Goal: Transaction & Acquisition: Book appointment/travel/reservation

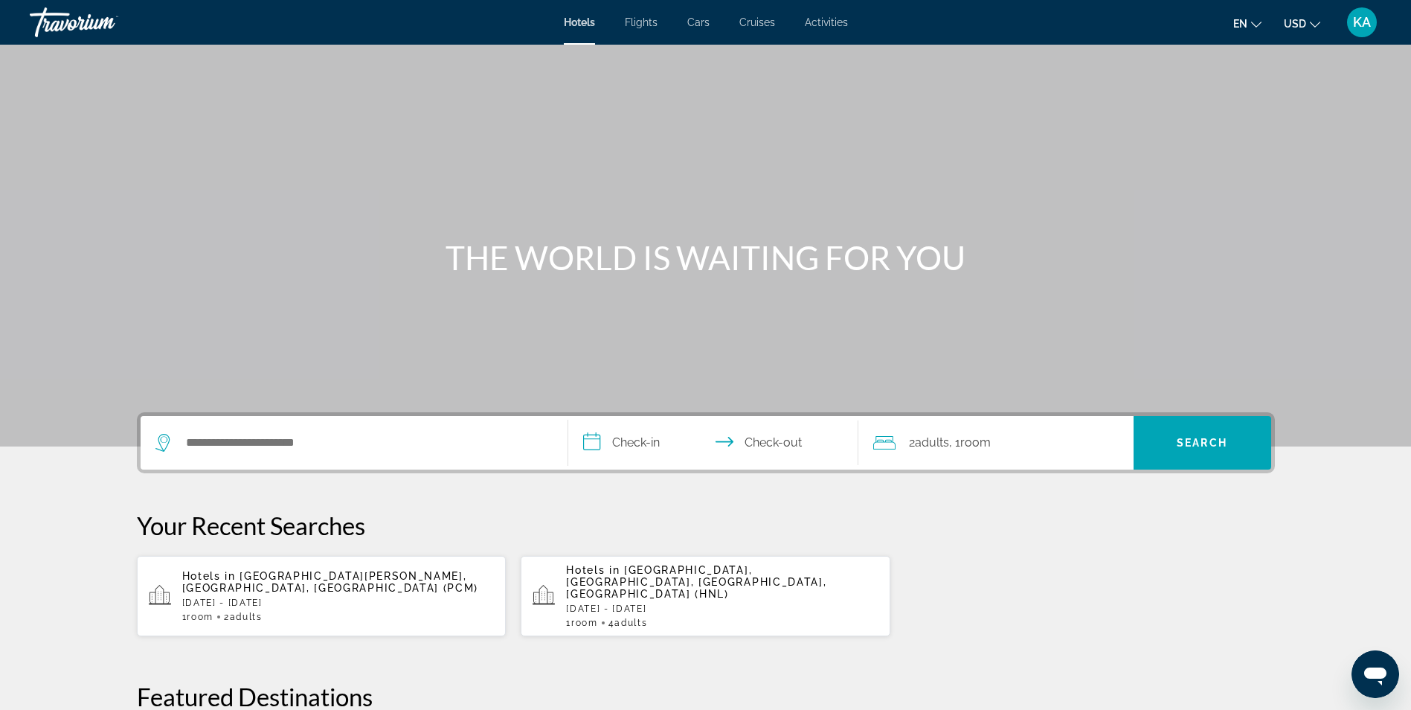
click at [1318, 25] on icon "Change currency" at bounding box center [1315, 24] width 10 height 10
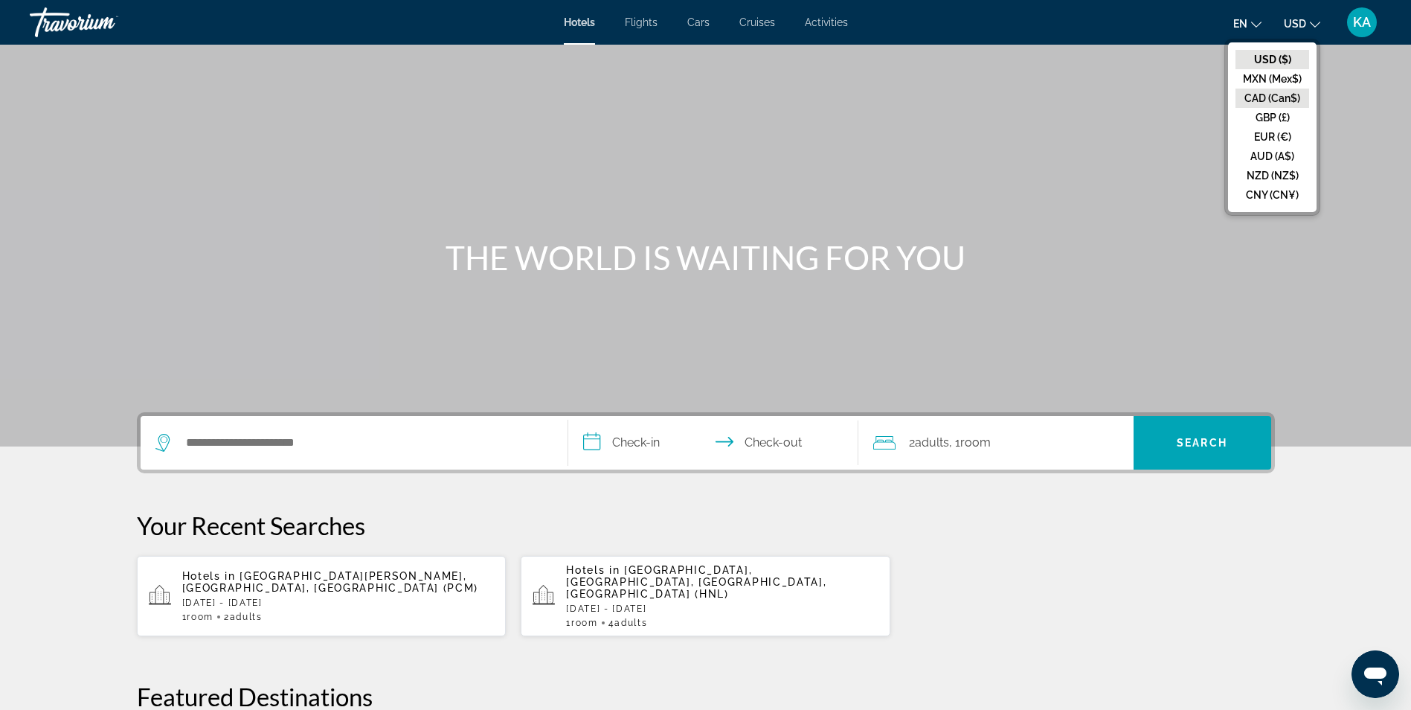
click at [1265, 94] on button "CAD (Can$)" at bounding box center [1272, 98] width 74 height 19
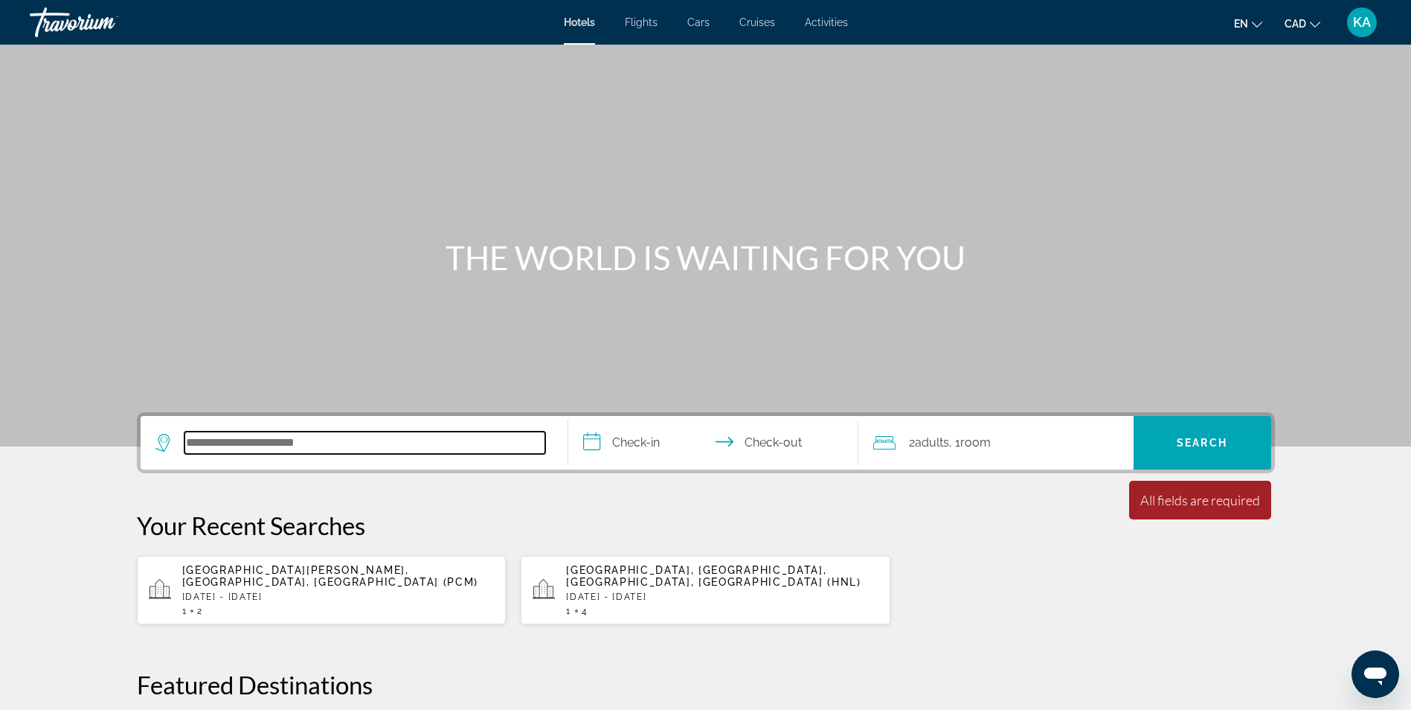
click at [330, 440] on input "Search hotel destination" at bounding box center [364, 442] width 361 height 22
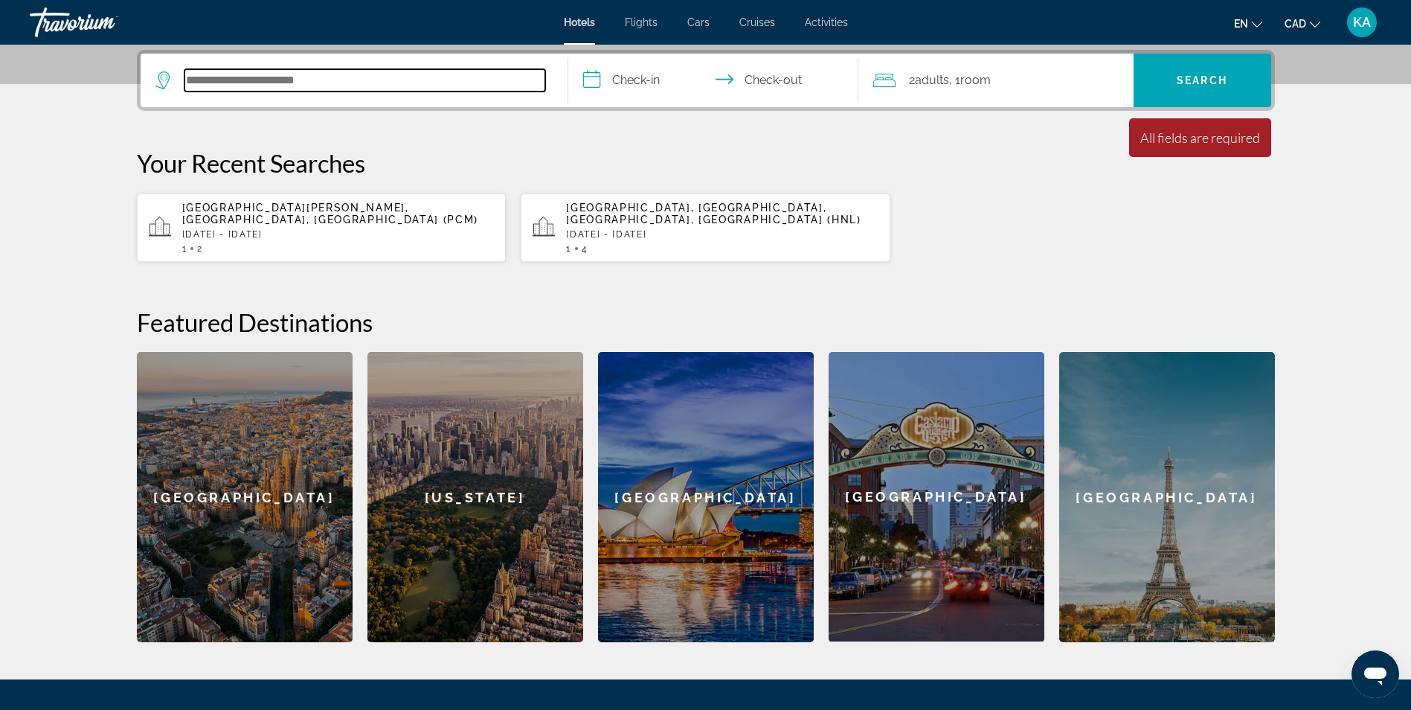
scroll to position [364, 0]
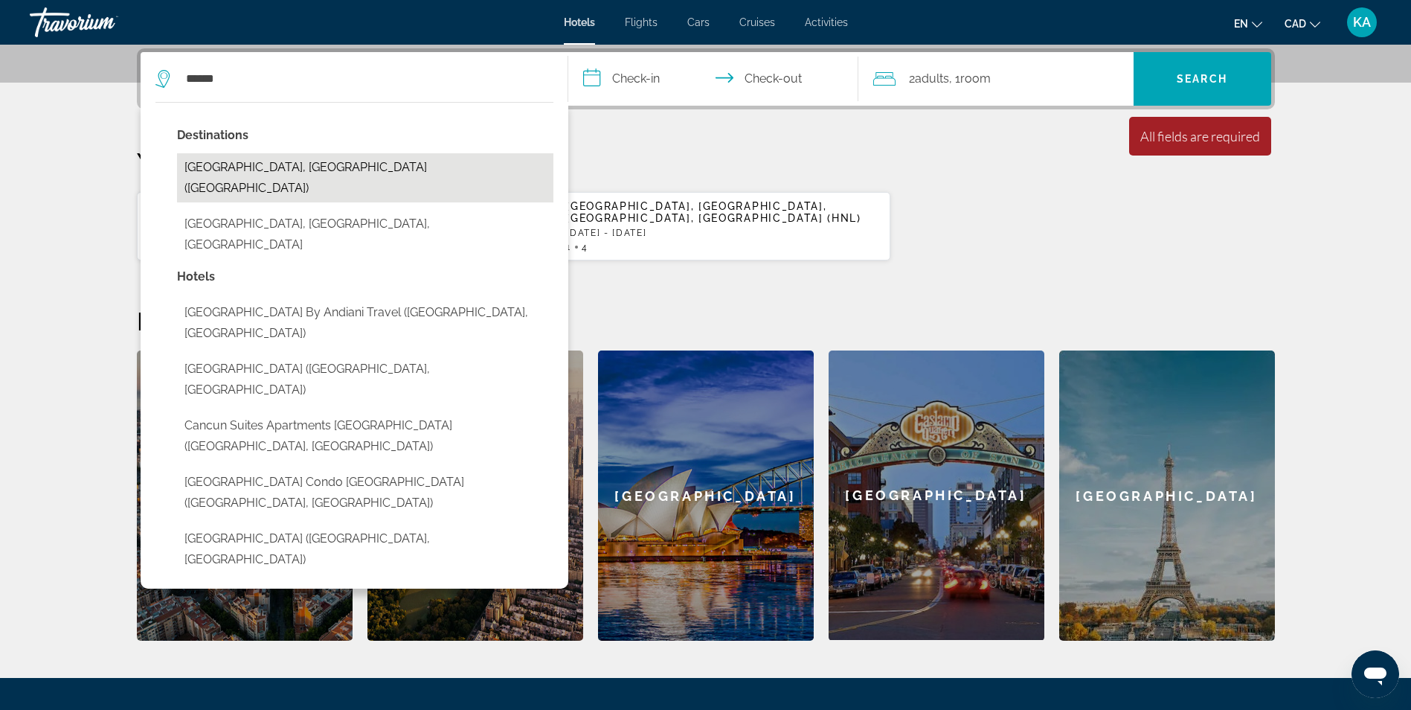
click at [269, 157] on button "Cancun, Mexico (CUN)" at bounding box center [365, 177] width 376 height 49
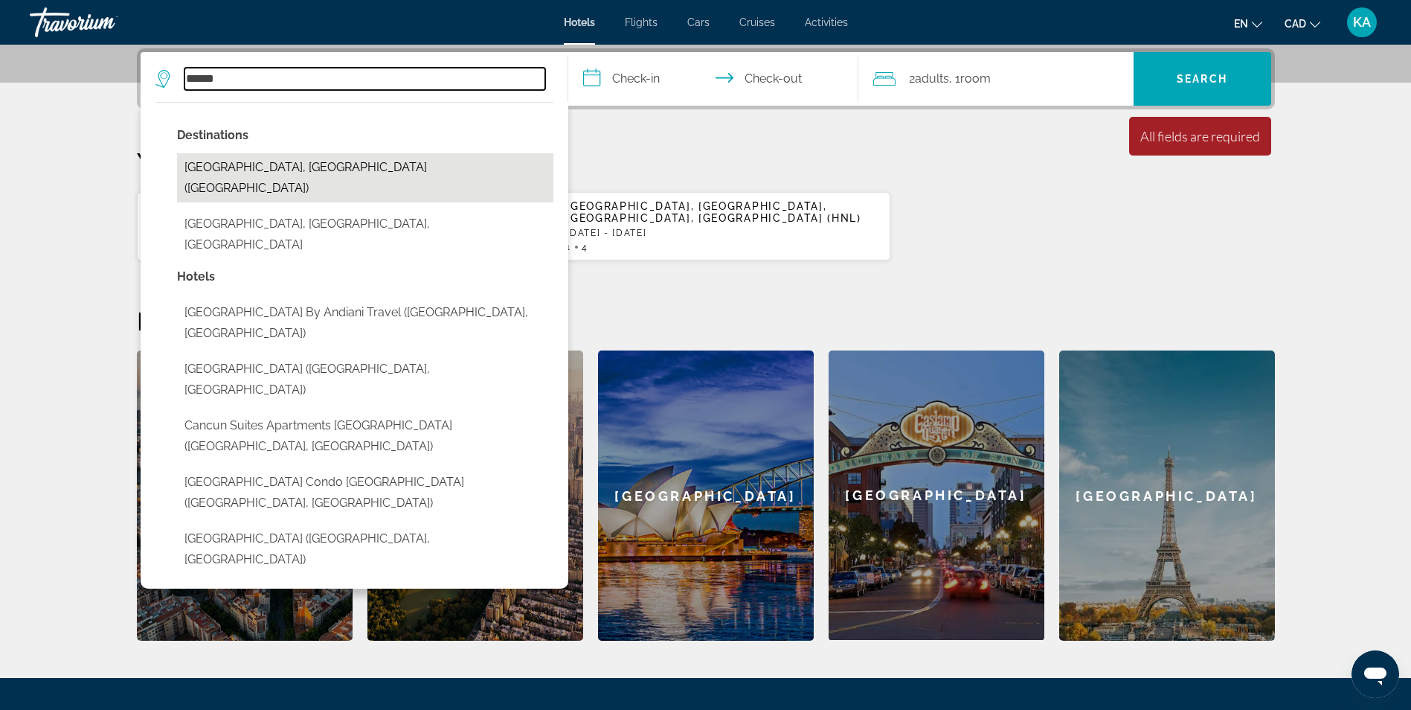
type input "**********"
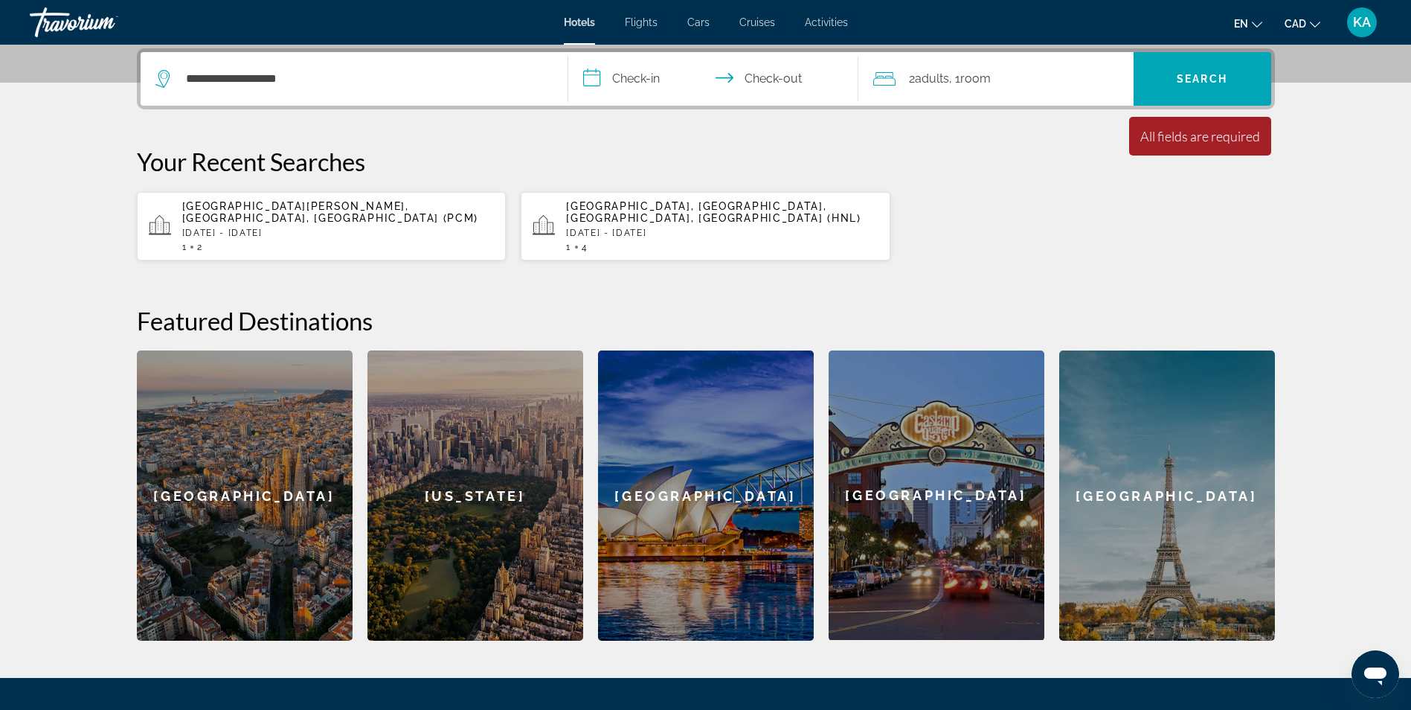
click at [633, 79] on input "**********" at bounding box center [716, 81] width 296 height 58
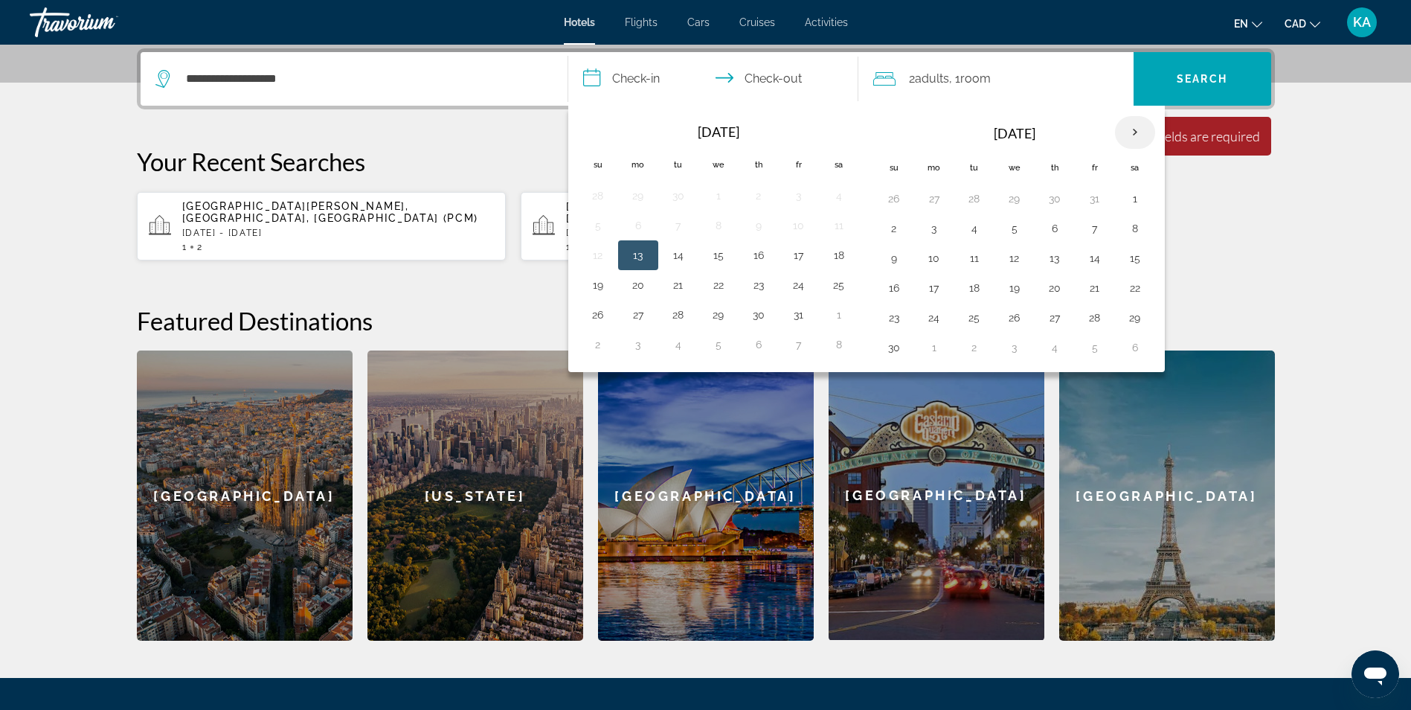
click at [1131, 132] on th "Next month" at bounding box center [1135, 132] width 40 height 33
click at [1096, 286] on button "26" at bounding box center [1095, 287] width 24 height 21
click at [1020, 320] on button "31" at bounding box center [1015, 317] width 24 height 21
type input "**********"
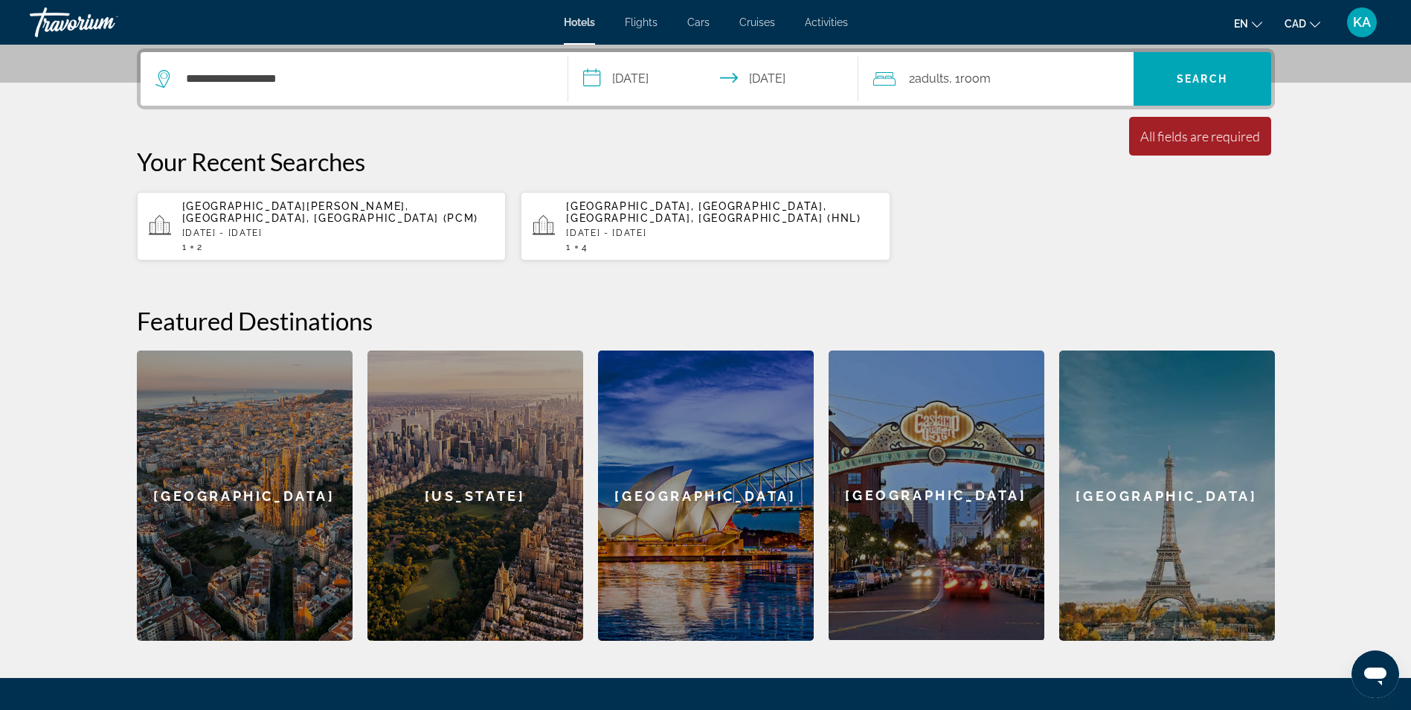
click at [990, 83] on span "Room" at bounding box center [975, 78] width 30 height 14
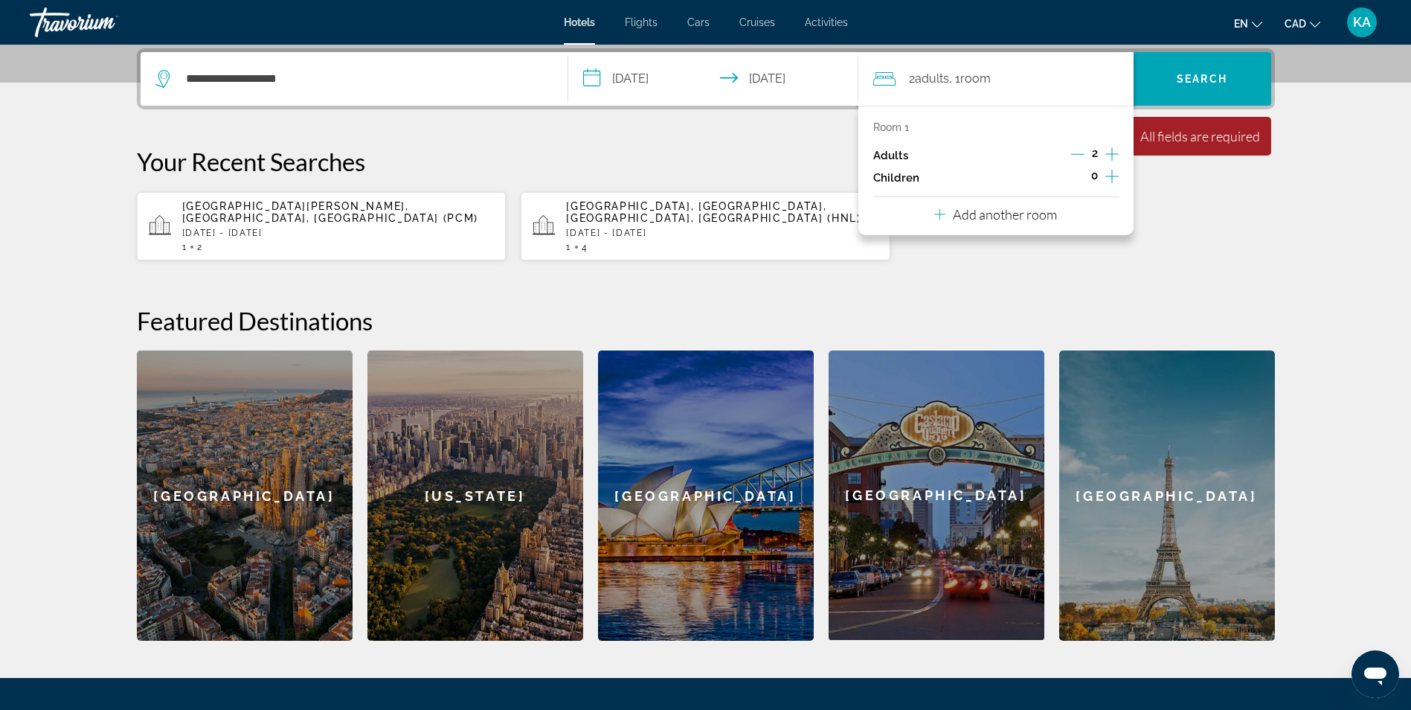
click at [1111, 155] on icon "Increment adults" at bounding box center [1111, 153] width 13 height 13
click at [1209, 217] on div "Playa Del Carmen, Riviera Maya, Mexico (PCM) Tue, 02 Dec - Sun, 07 Dec 1 2 Hono…" at bounding box center [706, 226] width 1138 height 70
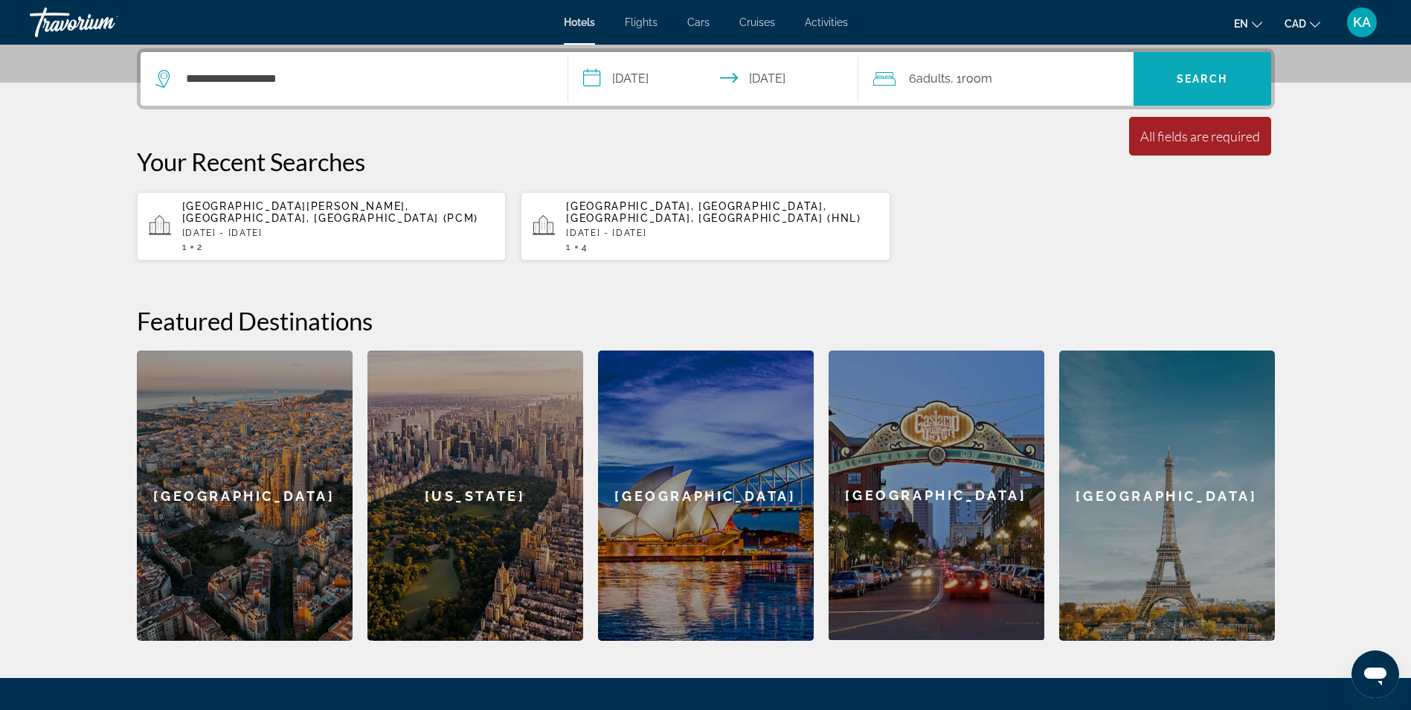
click at [1197, 82] on span "Search" at bounding box center [1202, 79] width 51 height 12
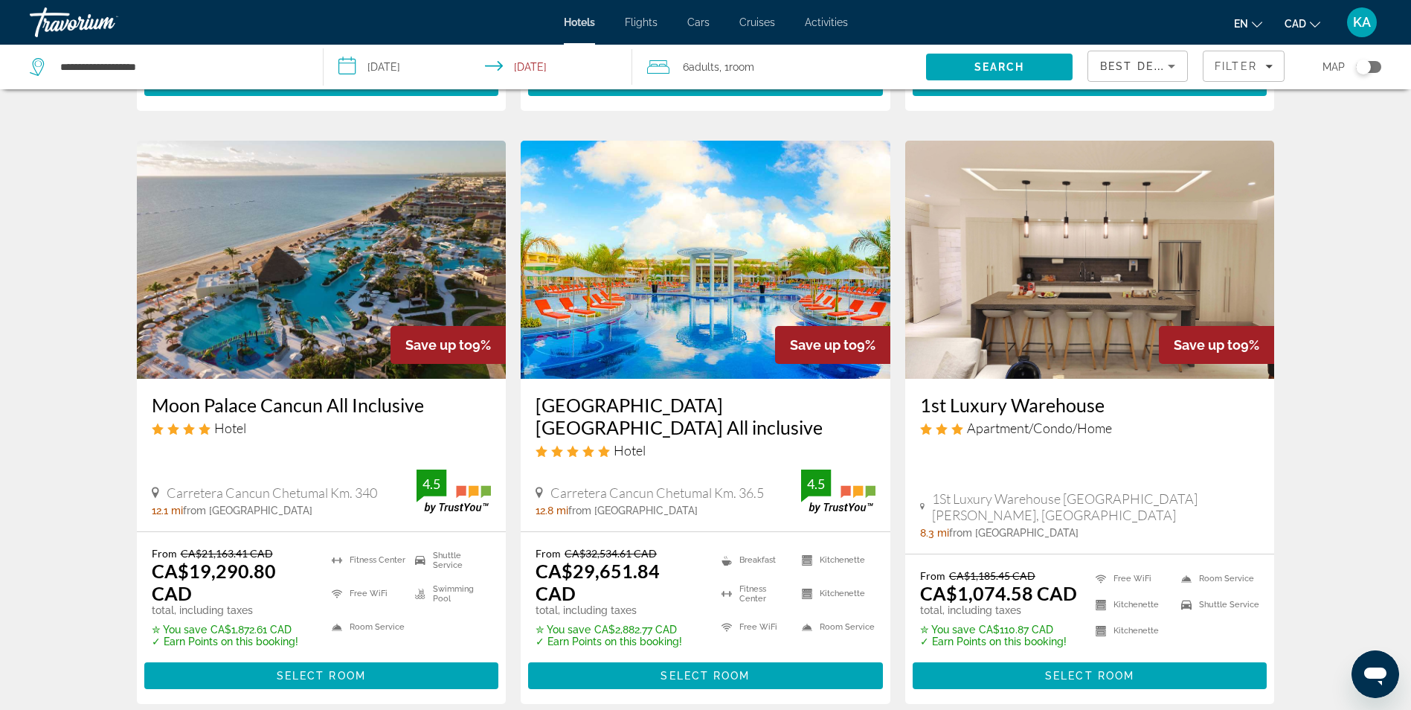
scroll to position [1982, 0]
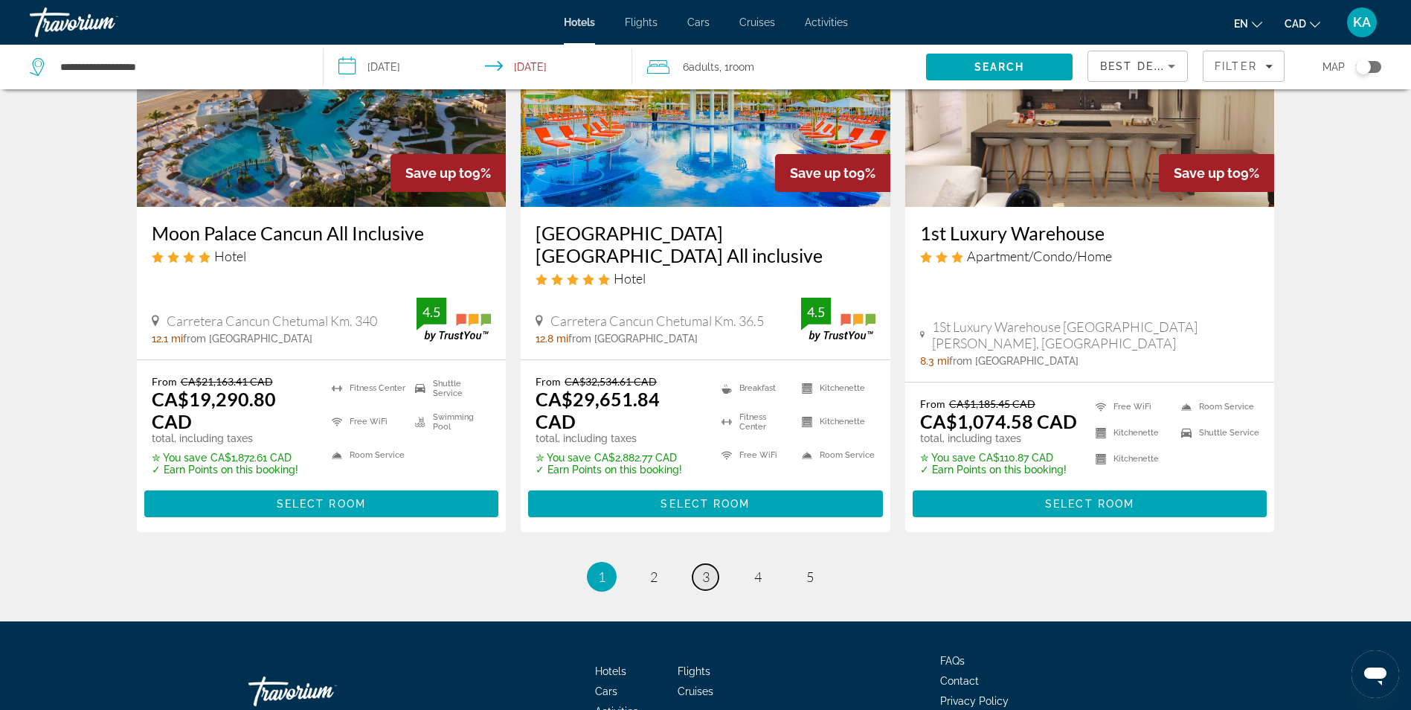
click at [704, 568] on span "3" at bounding box center [705, 576] width 7 height 16
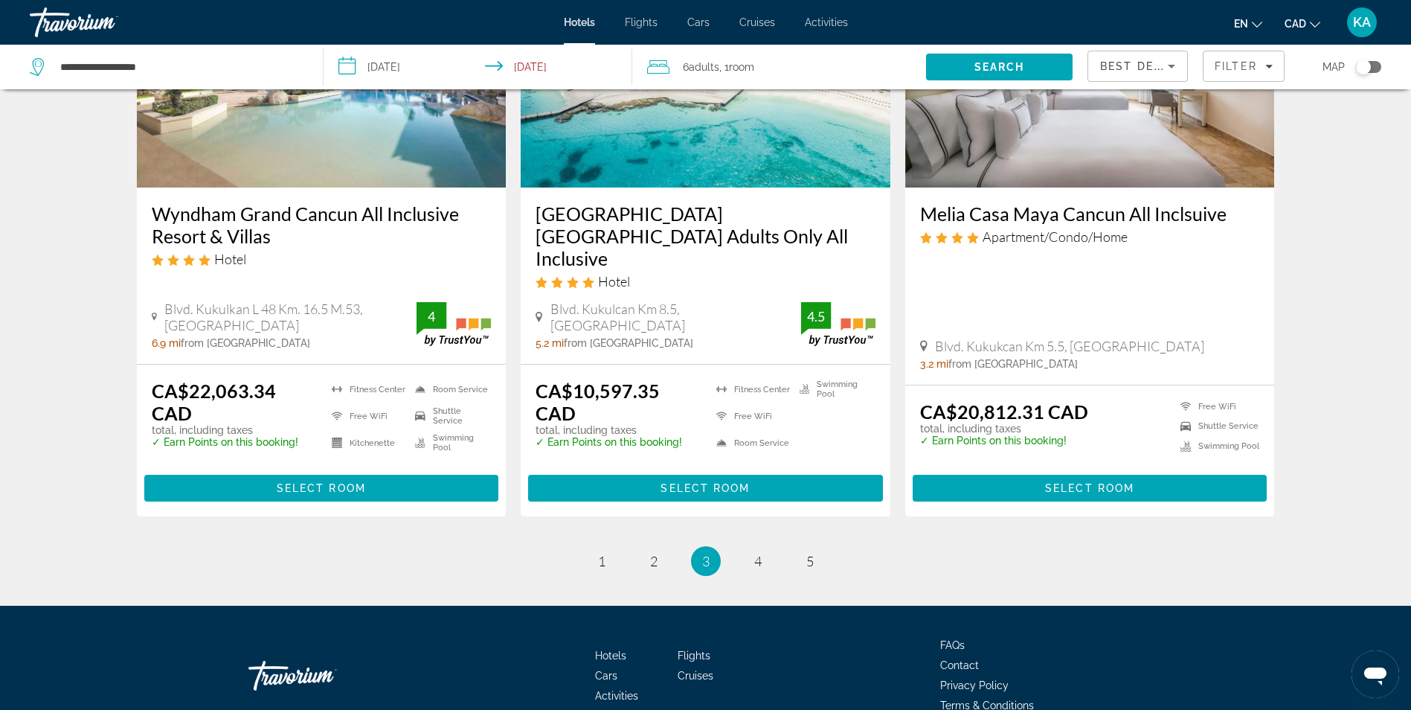
scroll to position [1921, 0]
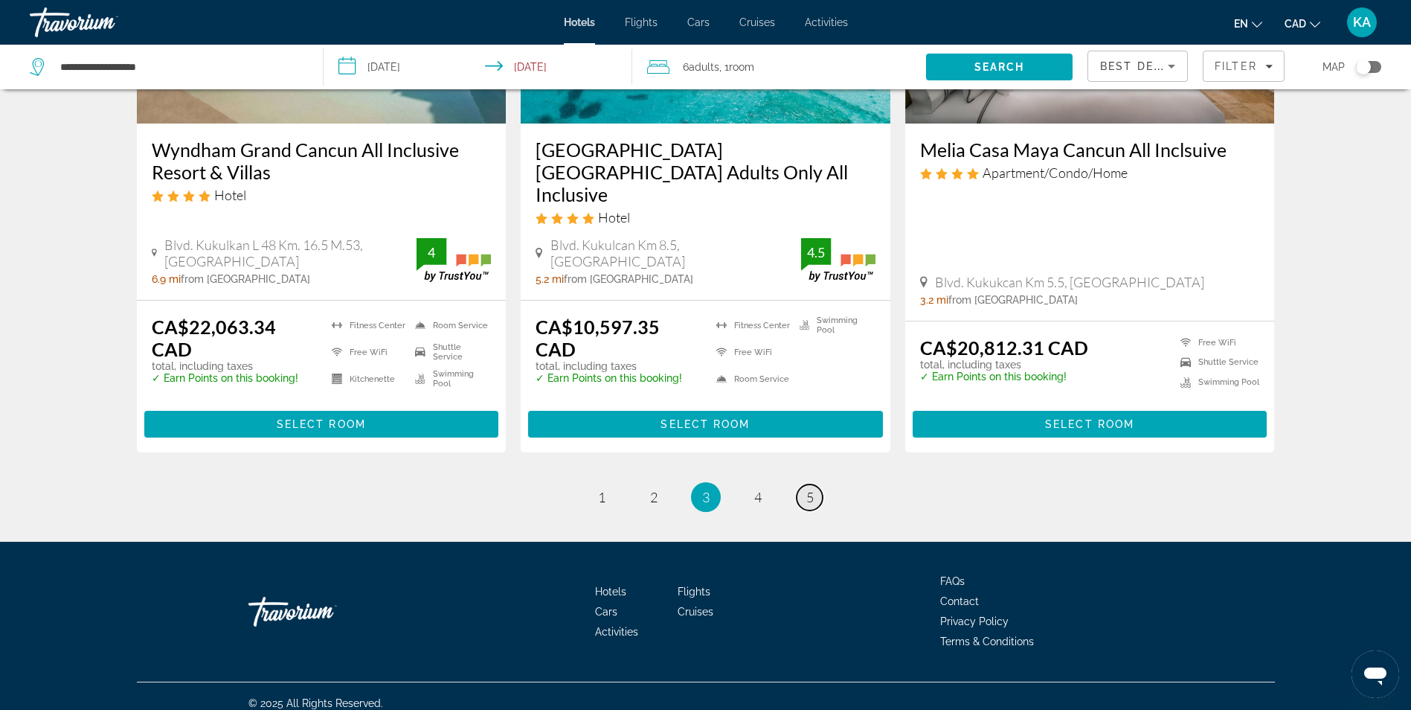
click at [808, 489] on span "5" at bounding box center [809, 497] width 7 height 16
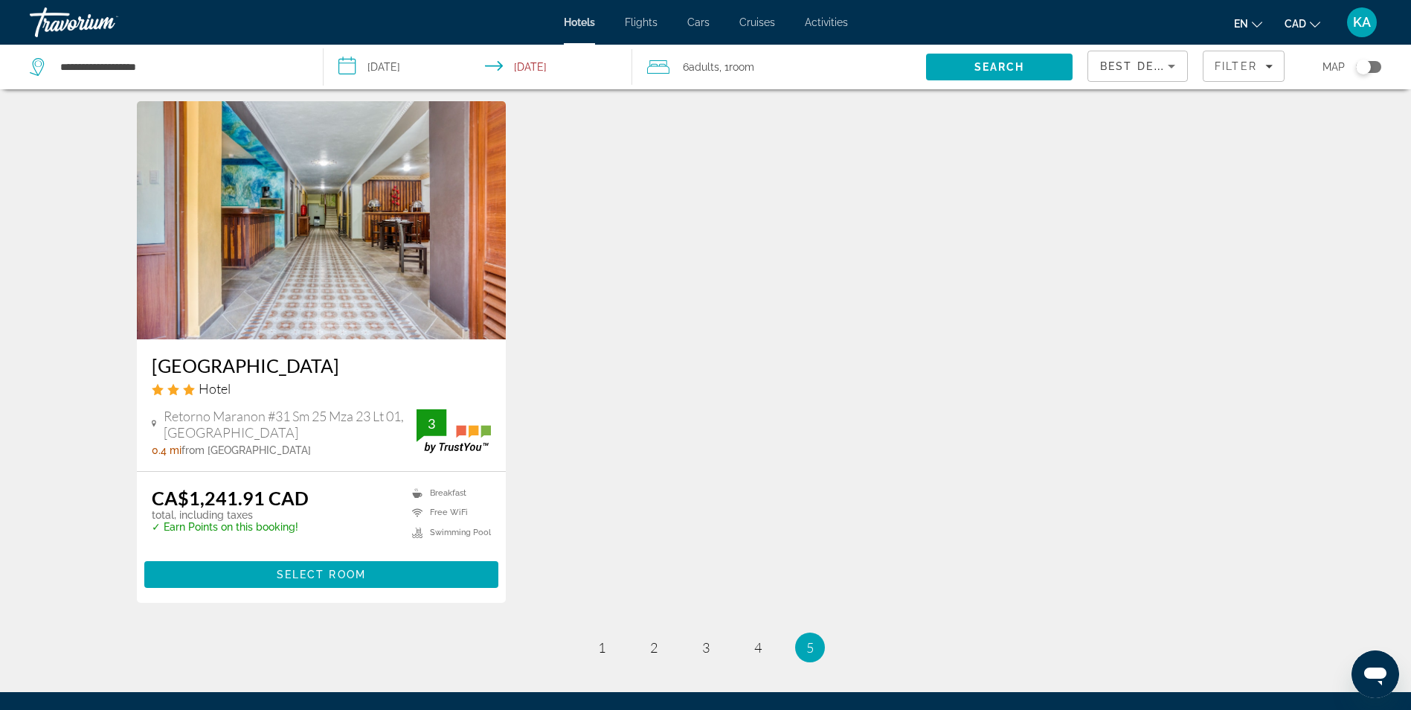
scroll to position [1140, 0]
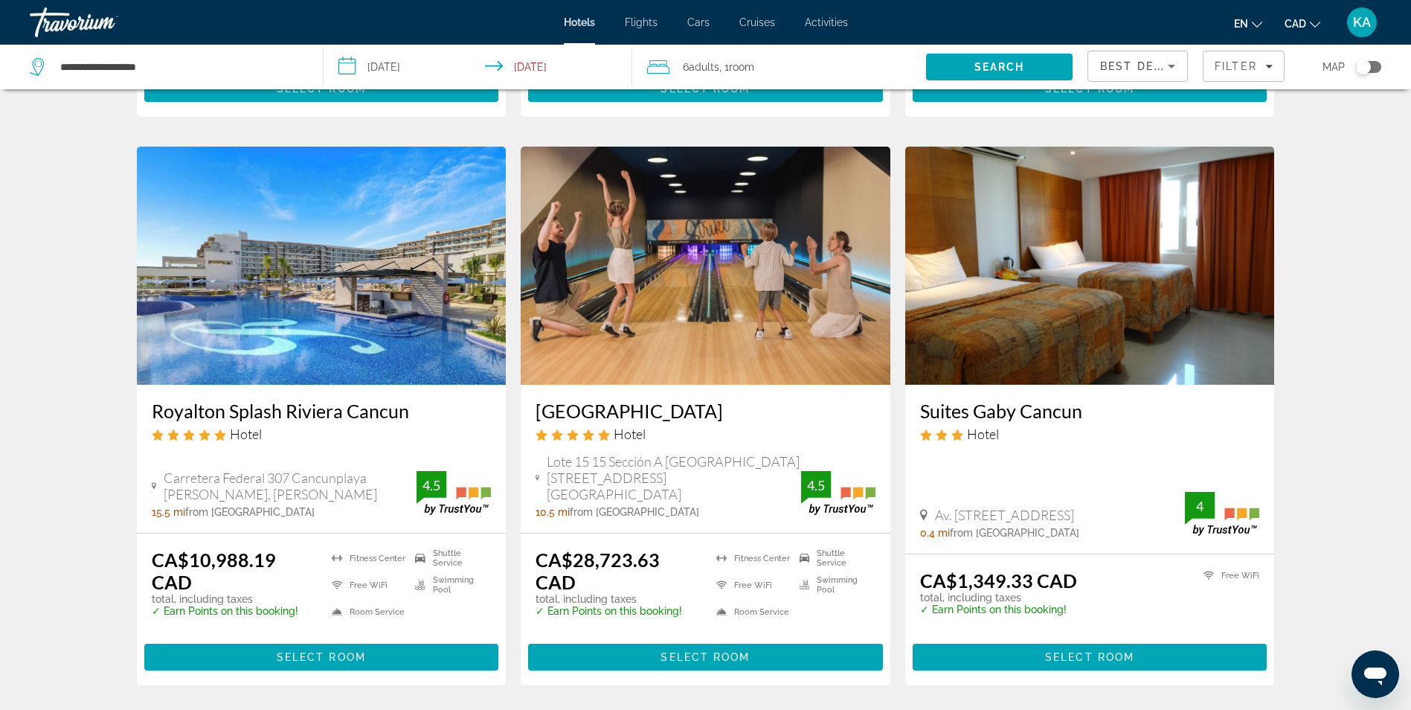
scroll to position [545, 0]
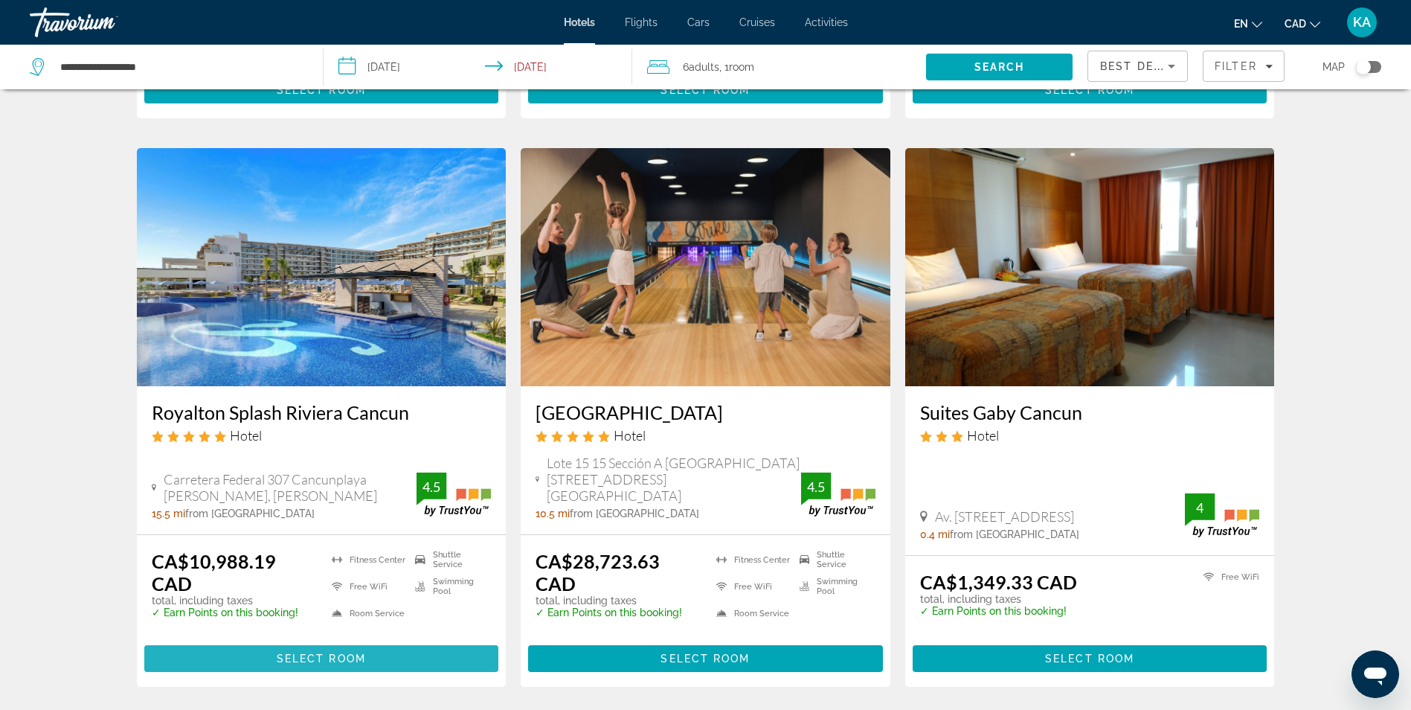
click at [352, 652] on span "Select Room" at bounding box center [321, 658] width 89 height 12
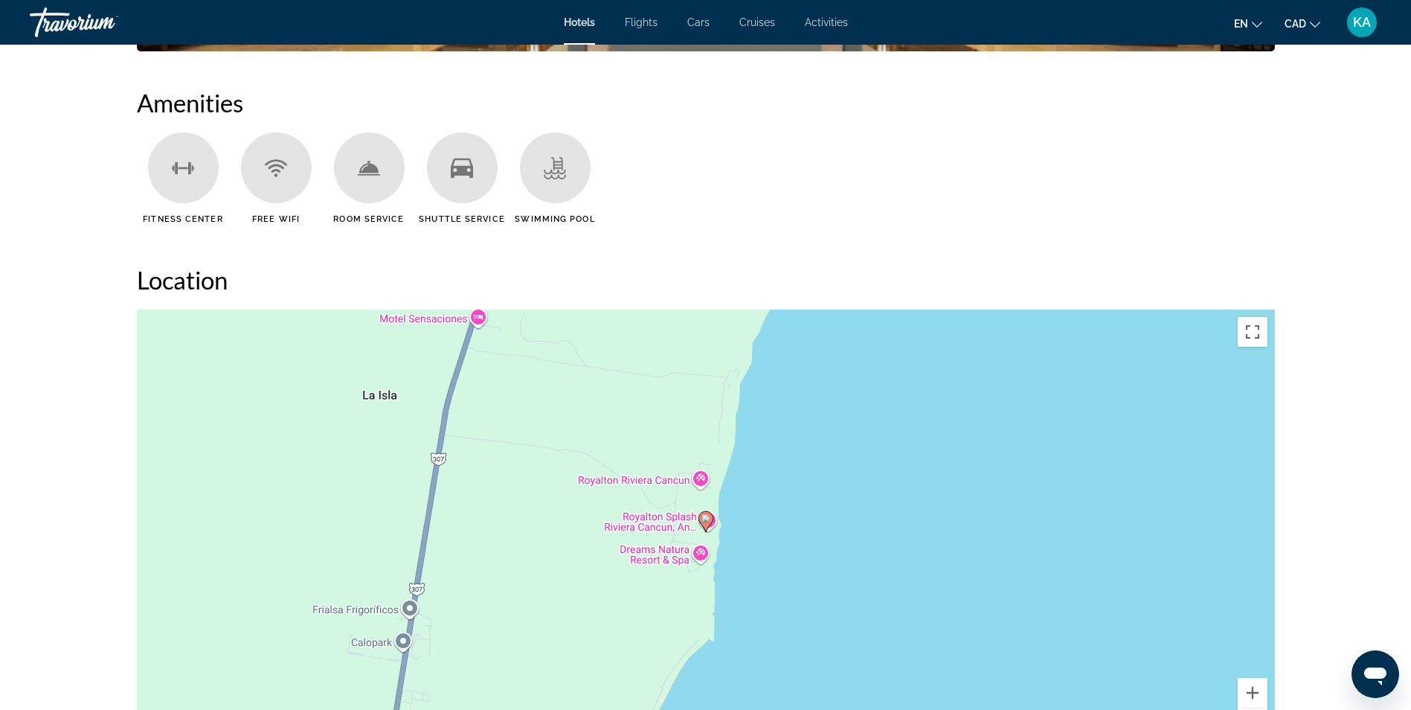
scroll to position [974, 0]
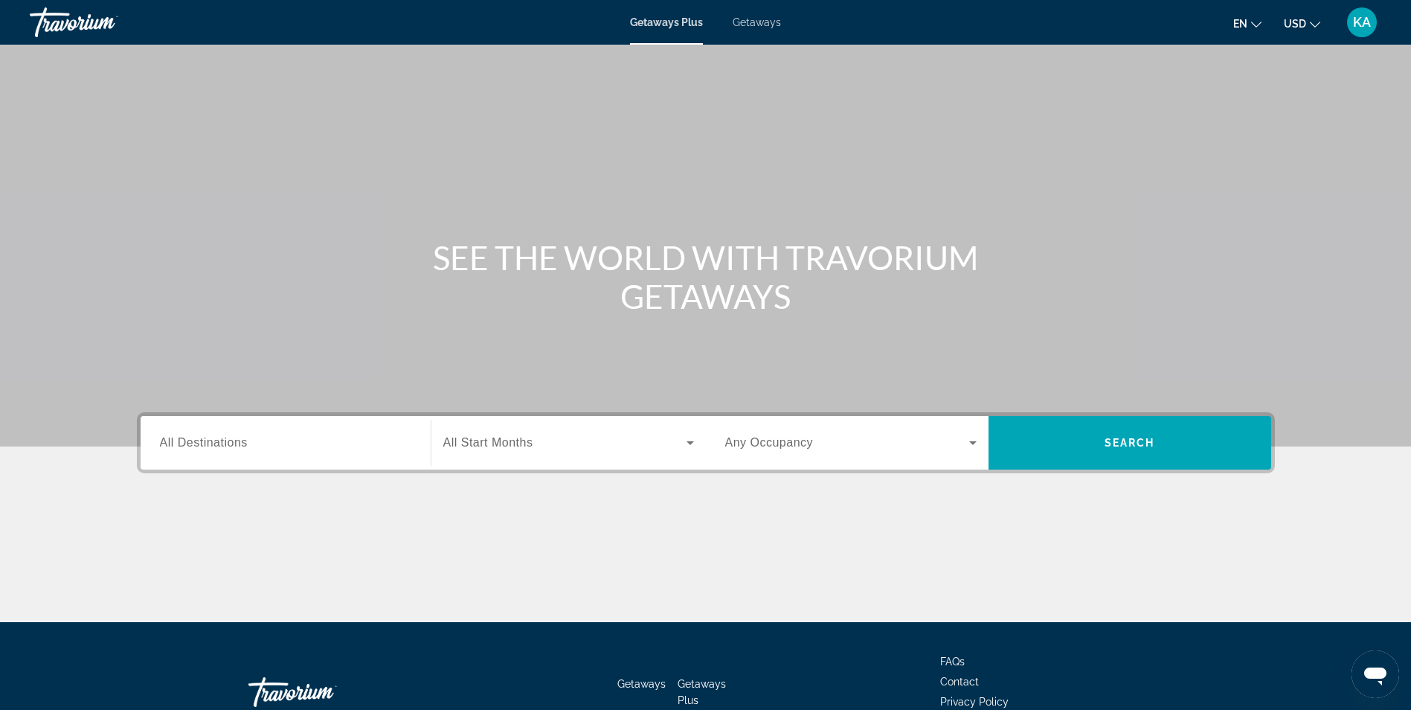
click at [1307, 30] on button "USD USD ($) MXN (Mex$) CAD (Can$) GBP (£) EUR (€) AUD (A$) NZD (NZ$) CNY (CN¥)" at bounding box center [1302, 24] width 36 height 22
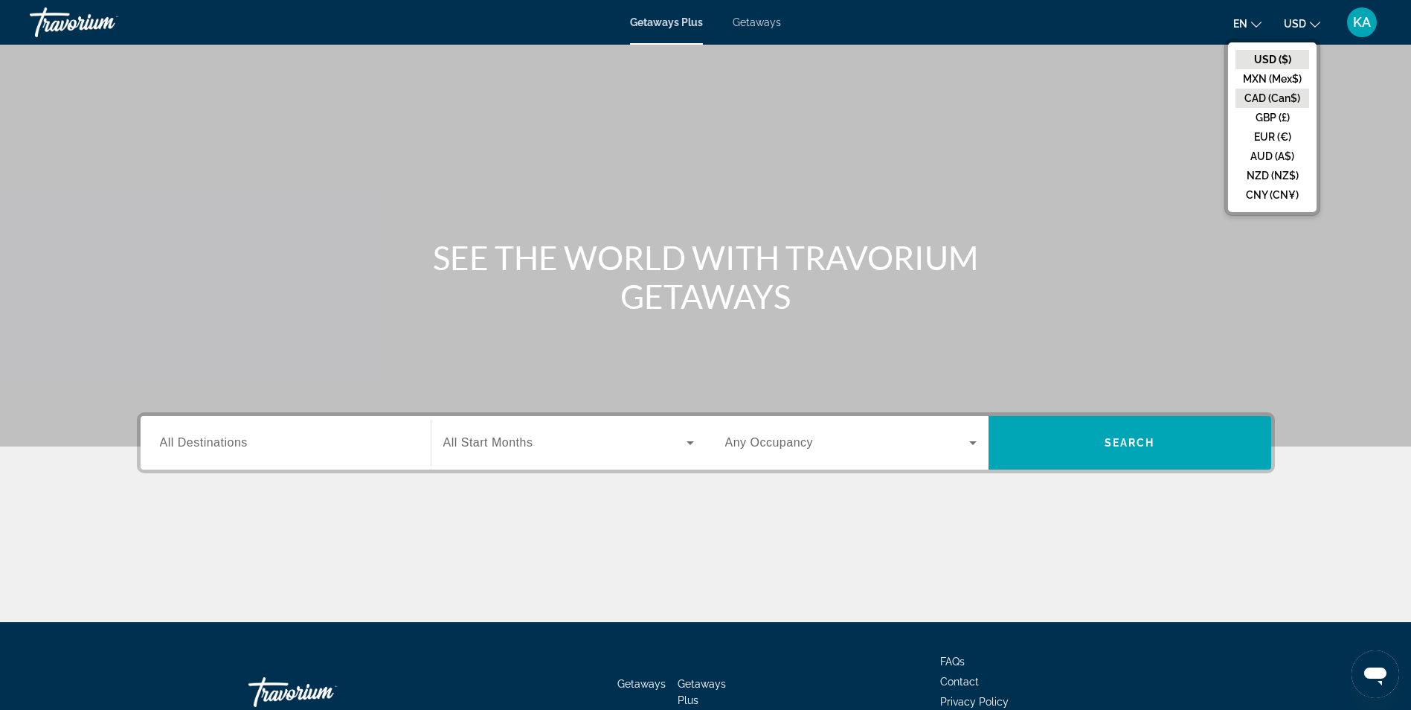
click at [1283, 93] on button "CAD (Can$)" at bounding box center [1272, 98] width 74 height 19
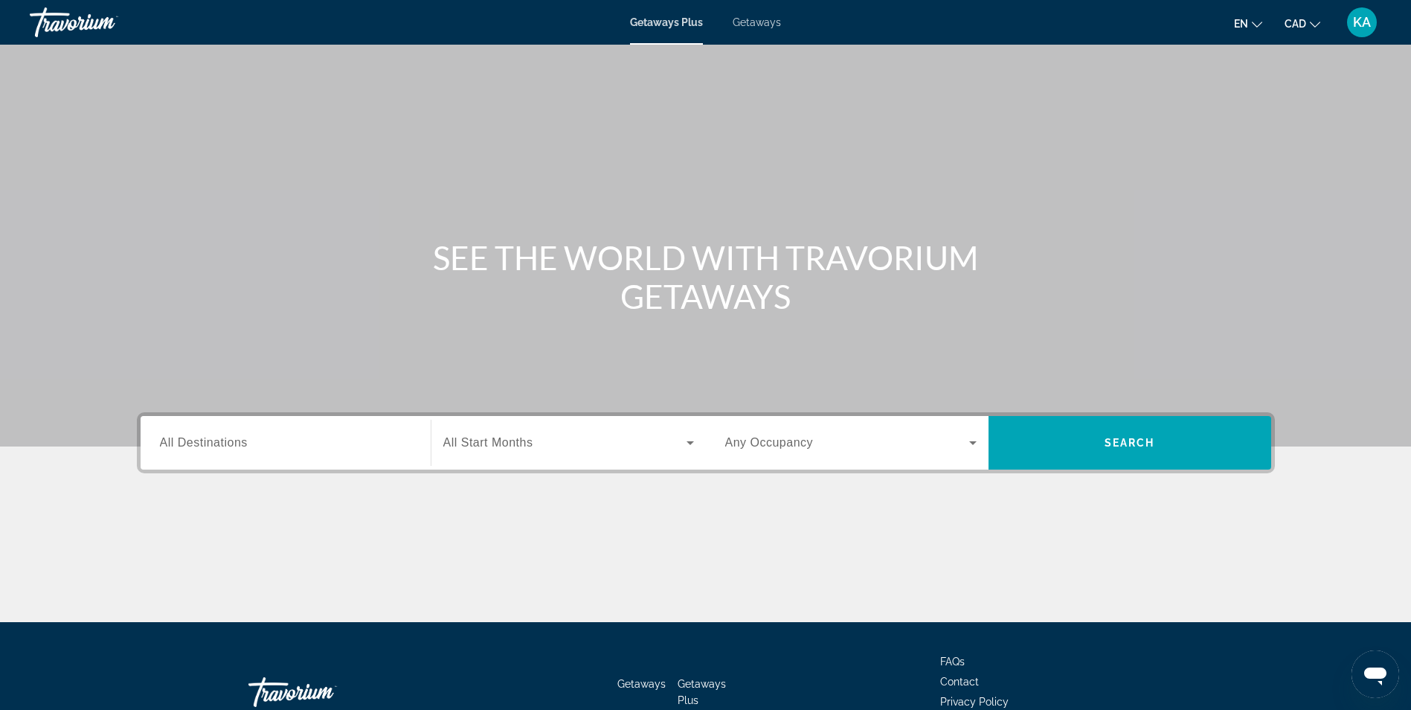
click at [237, 448] on span "All Destinations" at bounding box center [204, 442] width 88 height 13
click at [237, 449] on input "Destination All Destinations" at bounding box center [285, 443] width 251 height 18
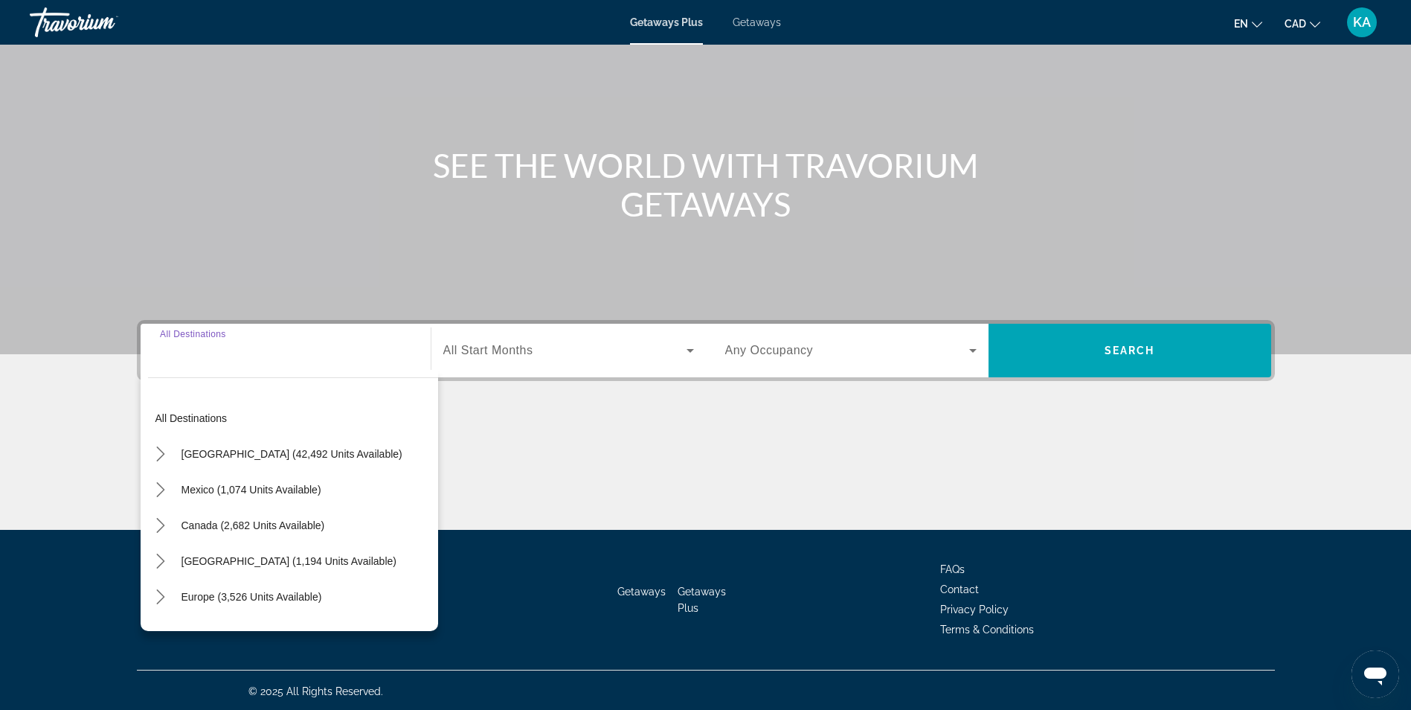
scroll to position [94, 0]
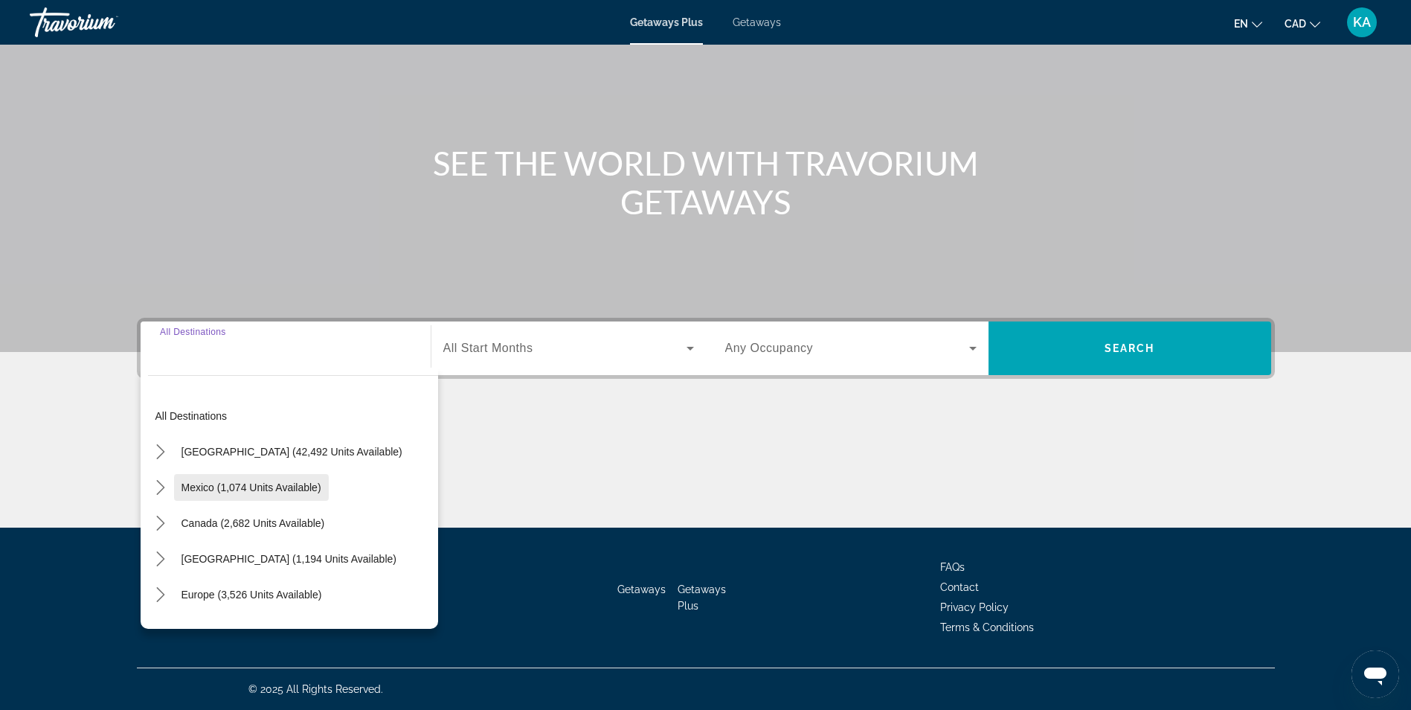
click at [239, 474] on span "Select destination: Mexico (1,074 units available)" at bounding box center [251, 487] width 155 height 36
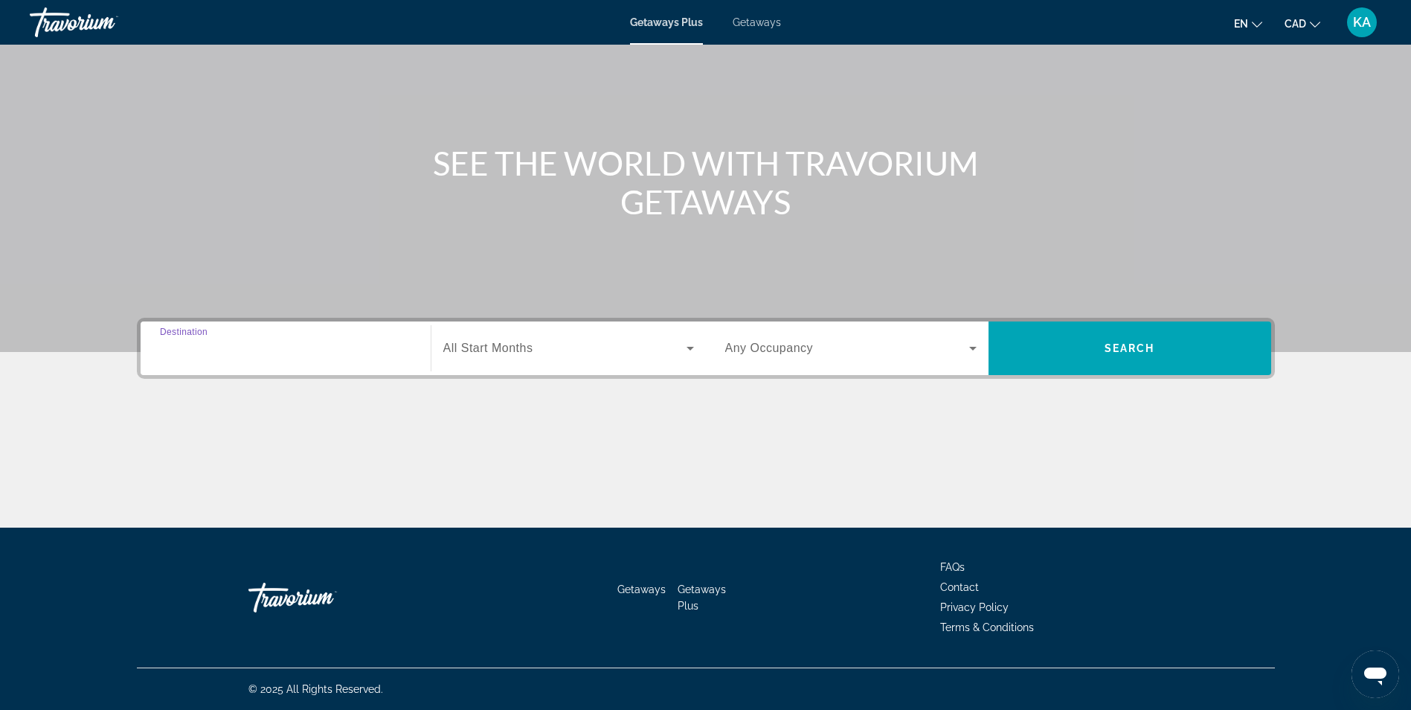
type input "**********"
click at [502, 346] on span "All Start Months" at bounding box center [488, 347] width 90 height 13
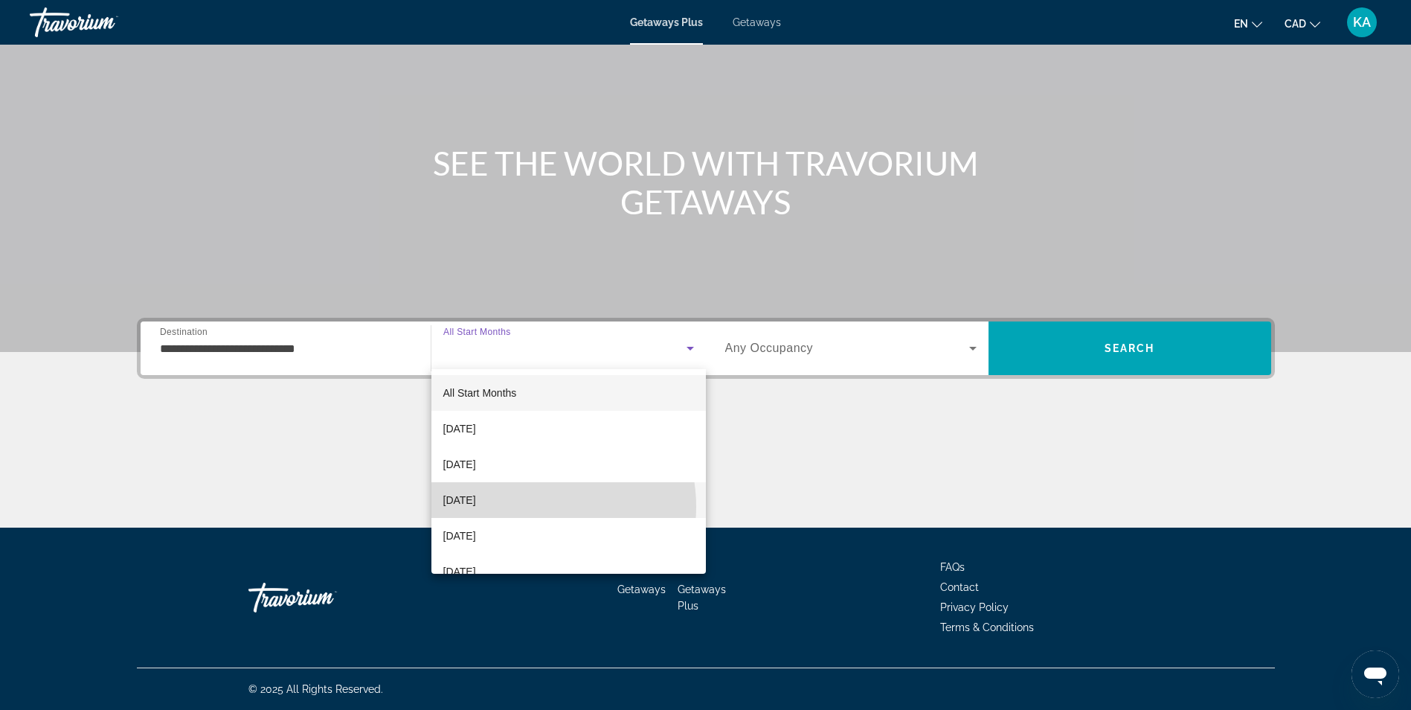
click at [529, 506] on mat-option "[DATE]" at bounding box center [568, 500] width 274 height 36
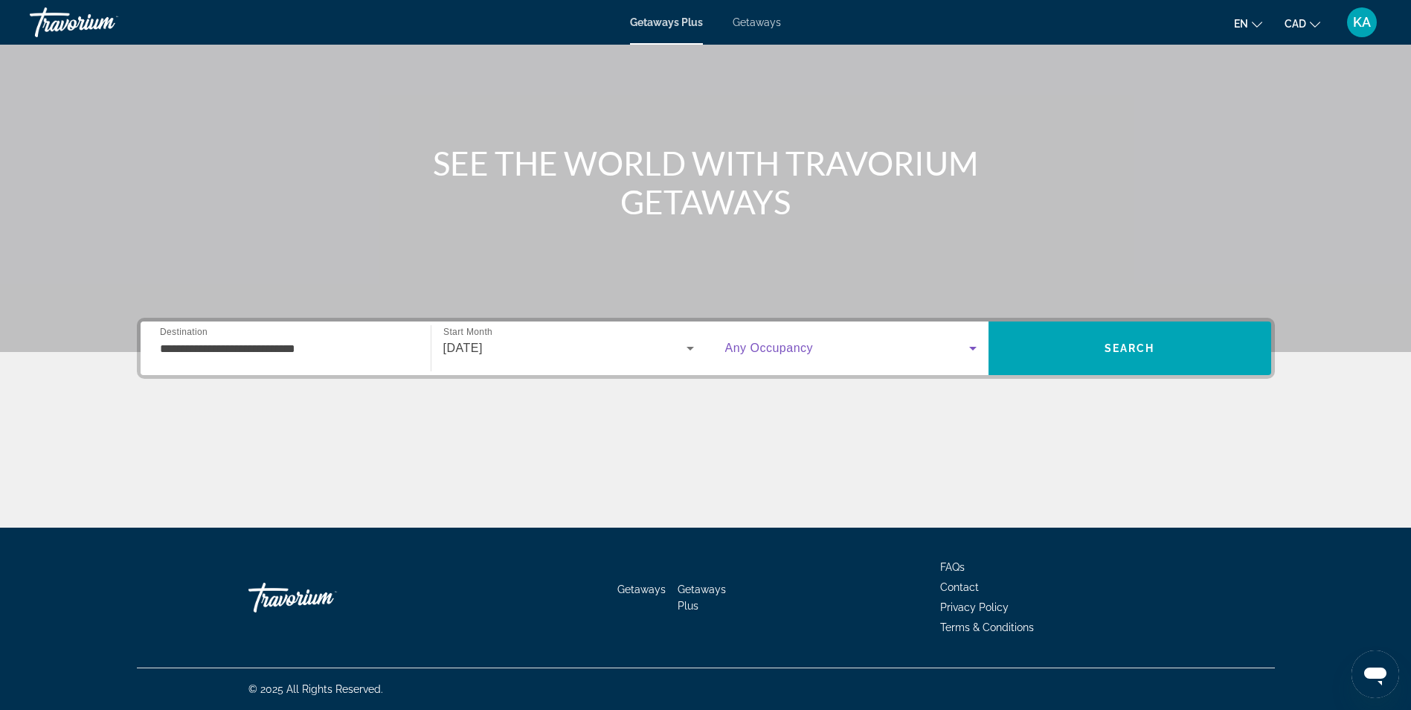
click at [972, 344] on icon "Search widget" at bounding box center [973, 348] width 18 height 18
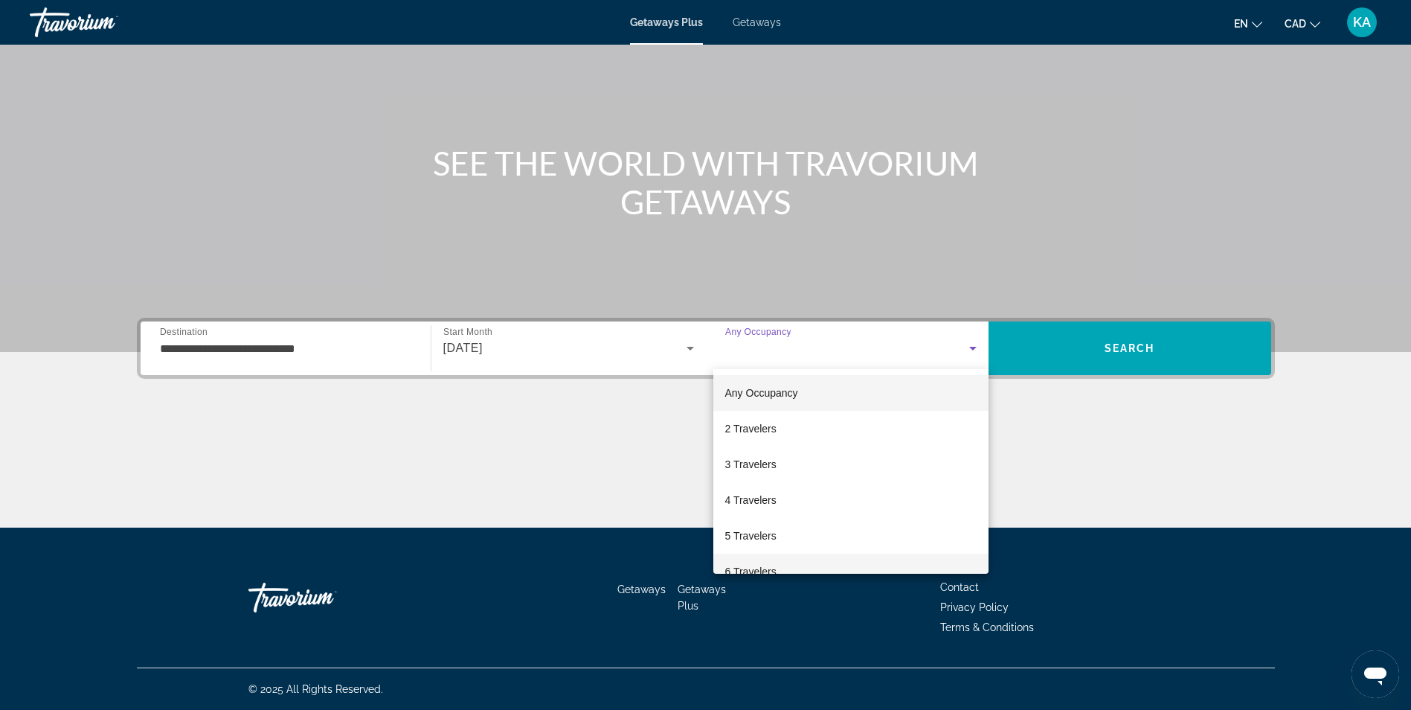
click at [826, 558] on mat-option "6 Travelers" at bounding box center [850, 571] width 275 height 36
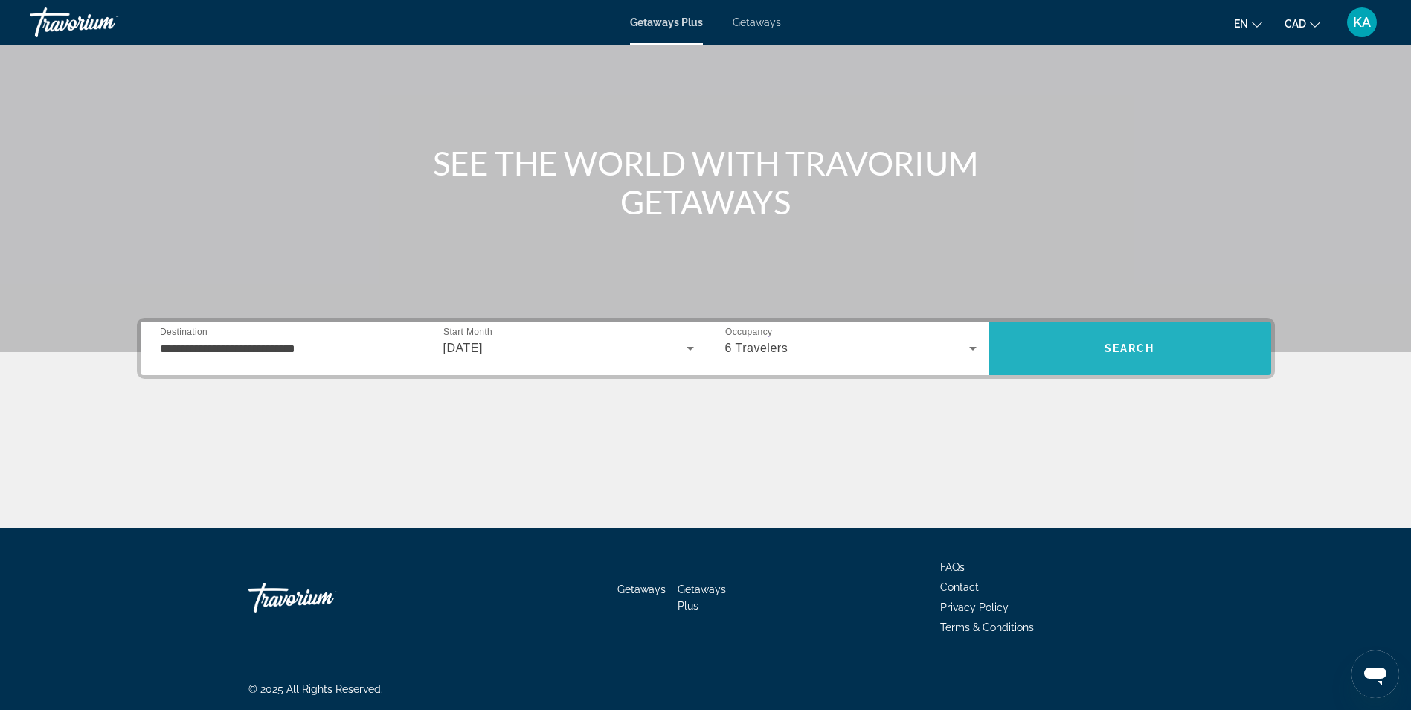
click at [1140, 347] on span "Search" at bounding box center [1129, 348] width 51 height 12
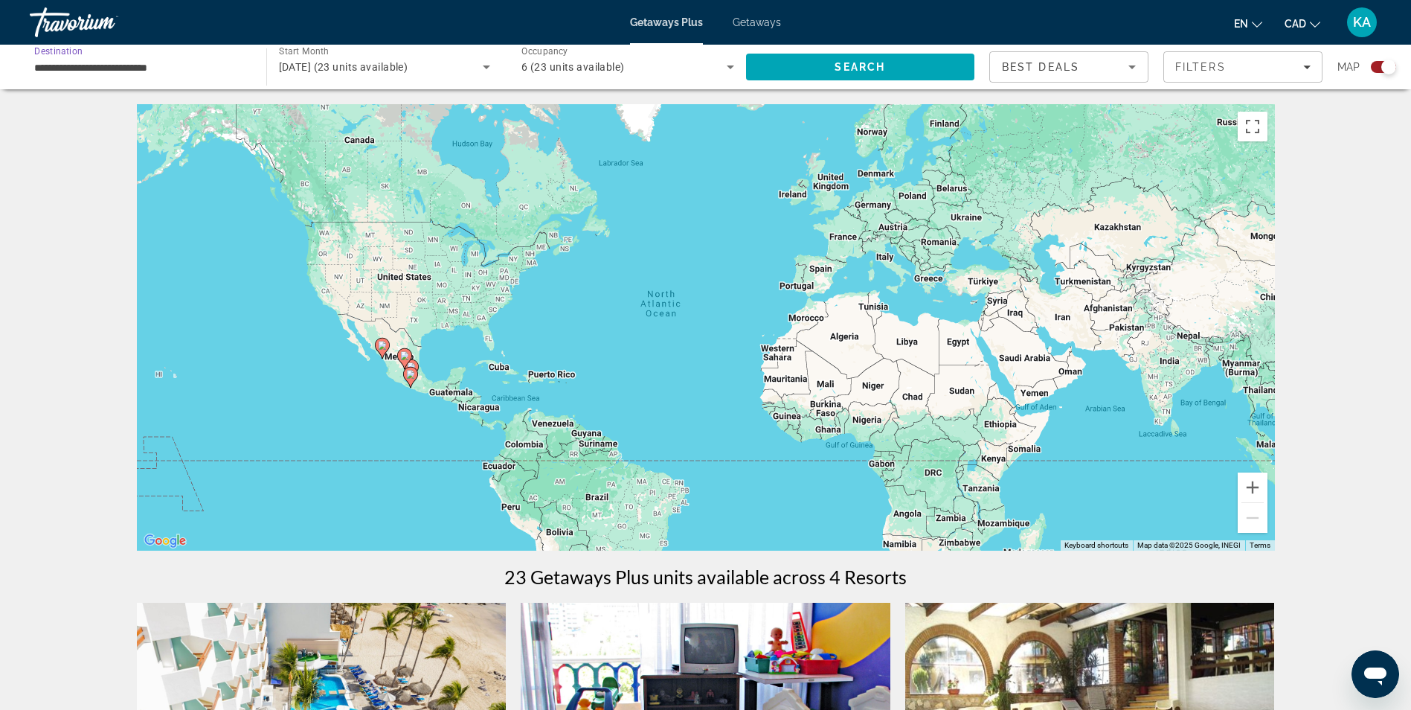
click at [193, 68] on input "**********" at bounding box center [140, 68] width 213 height 18
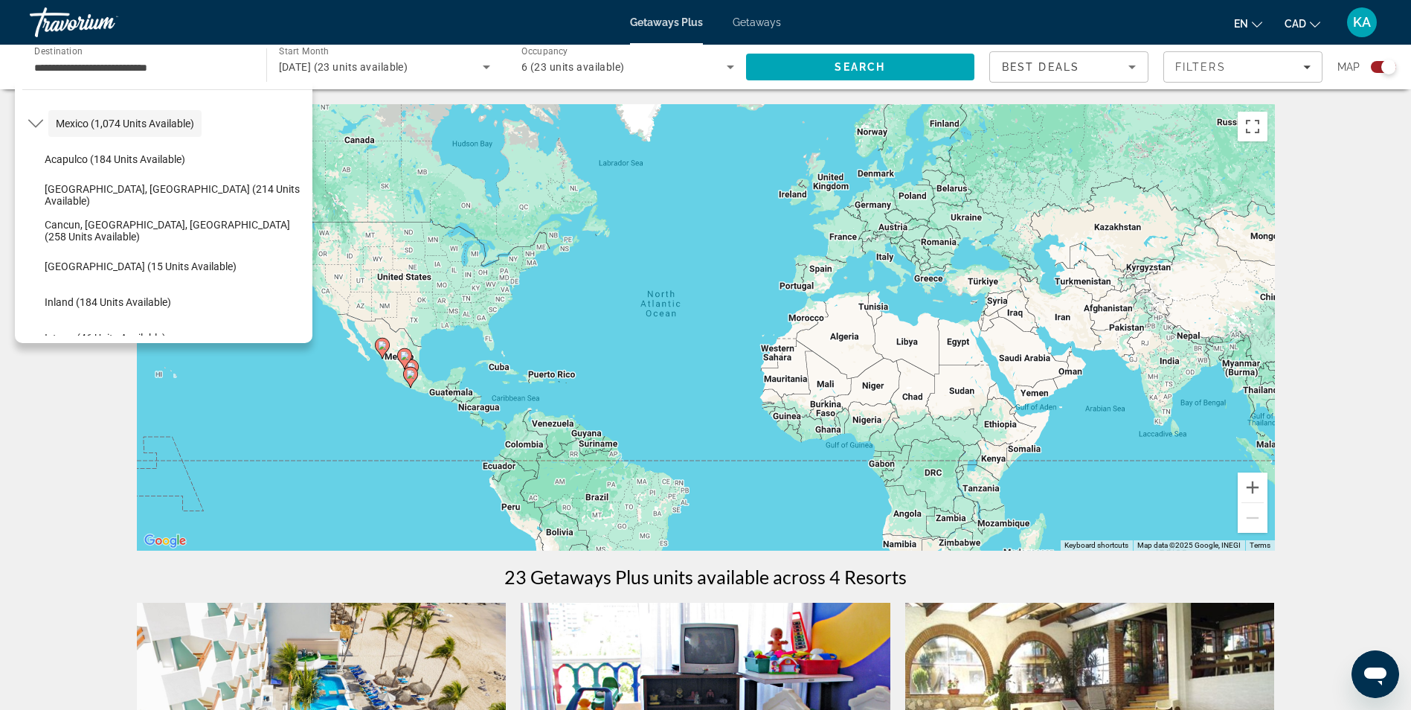
scroll to position [126, 0]
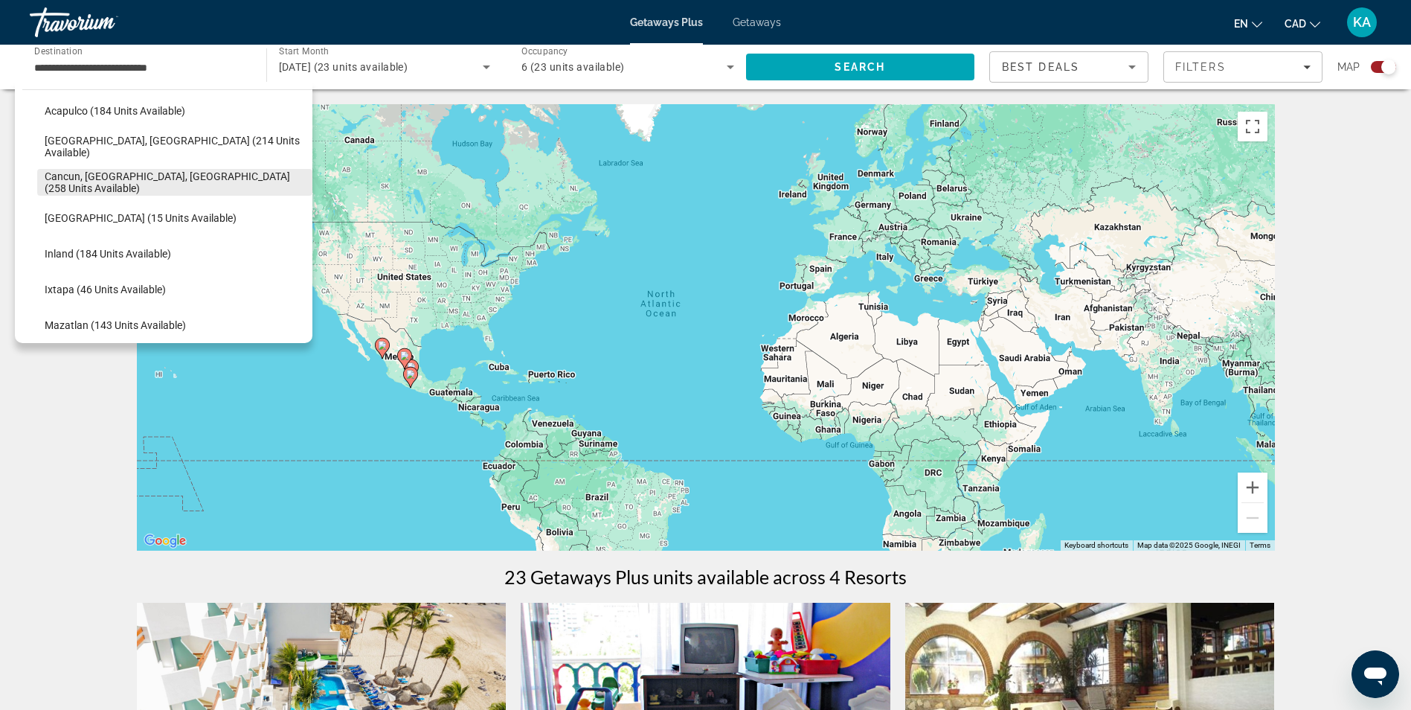
click at [154, 192] on span "Select destination: Cancun, Cozumel, Riviera Maya (258 units available)" at bounding box center [174, 182] width 275 height 36
type input "**********"
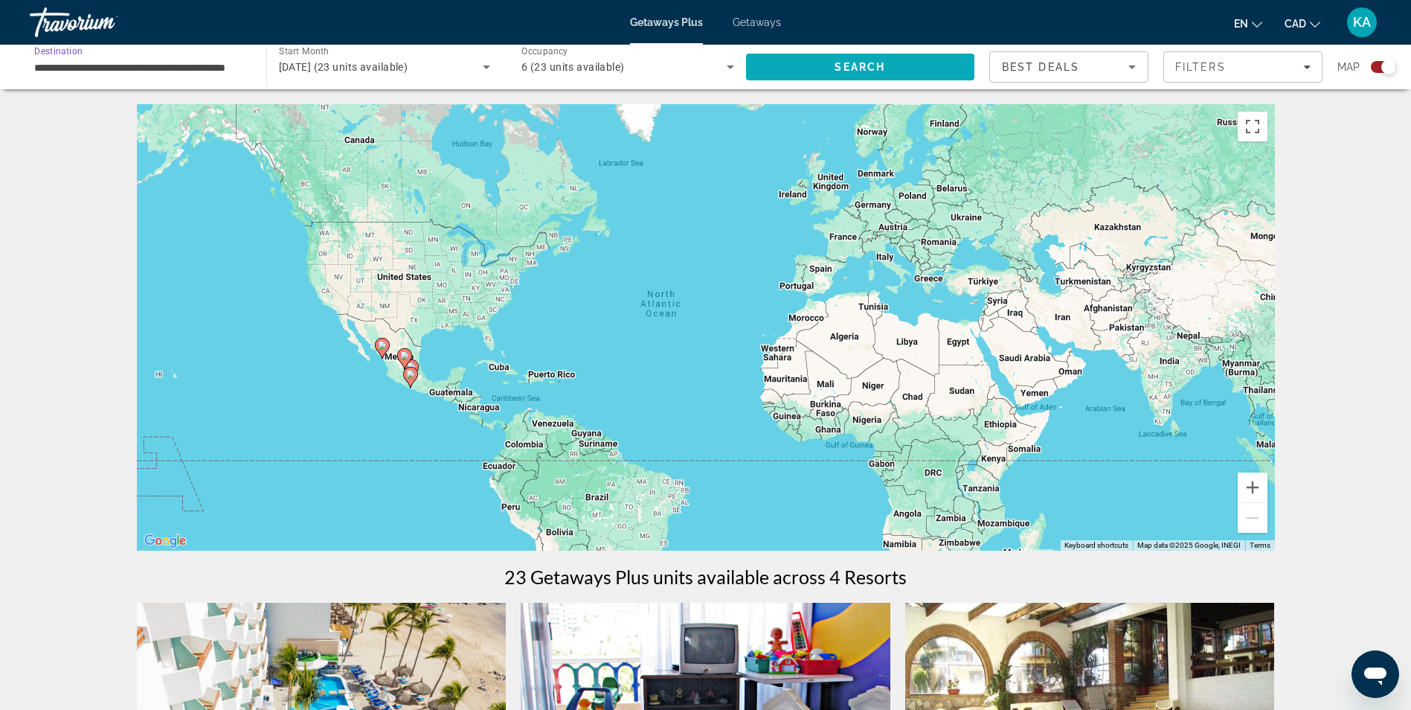
click at [833, 64] on span "Search" at bounding box center [860, 67] width 229 height 36
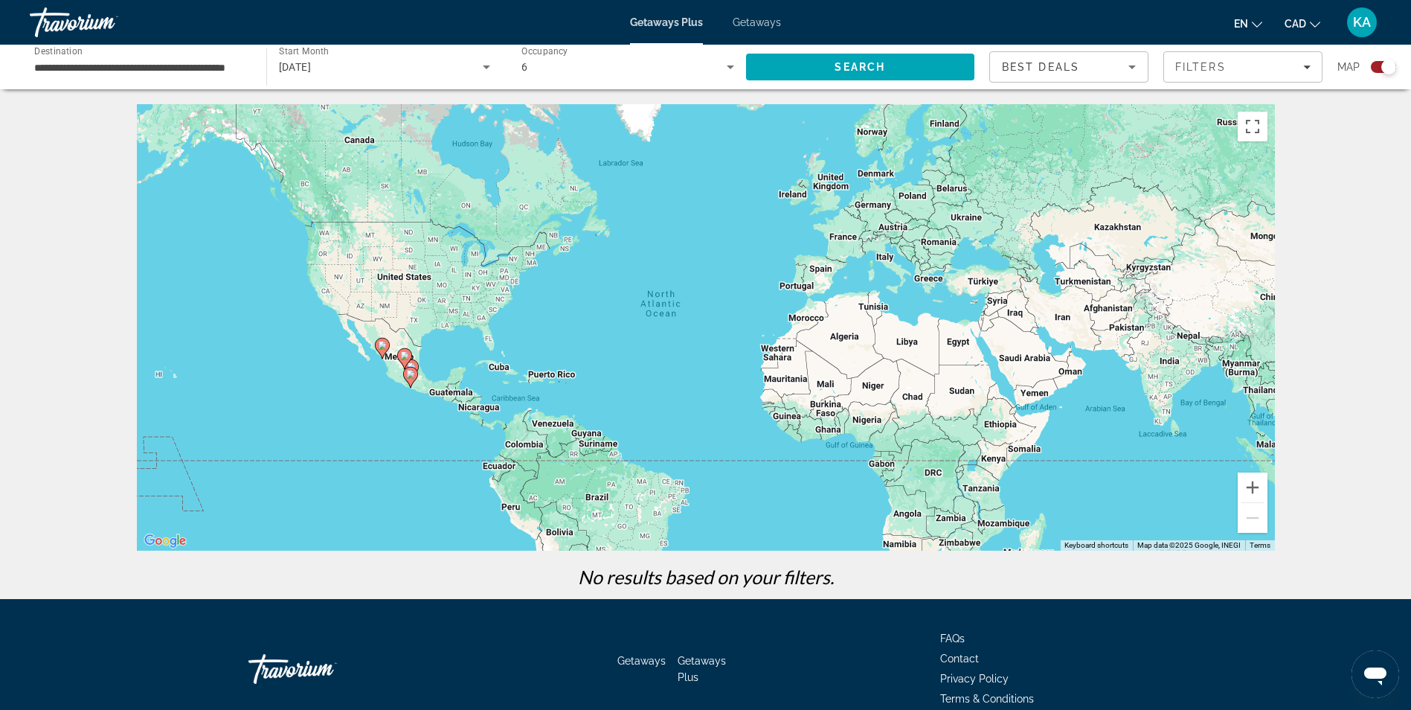
click at [485, 68] on icon "Search widget" at bounding box center [486, 67] width 7 height 4
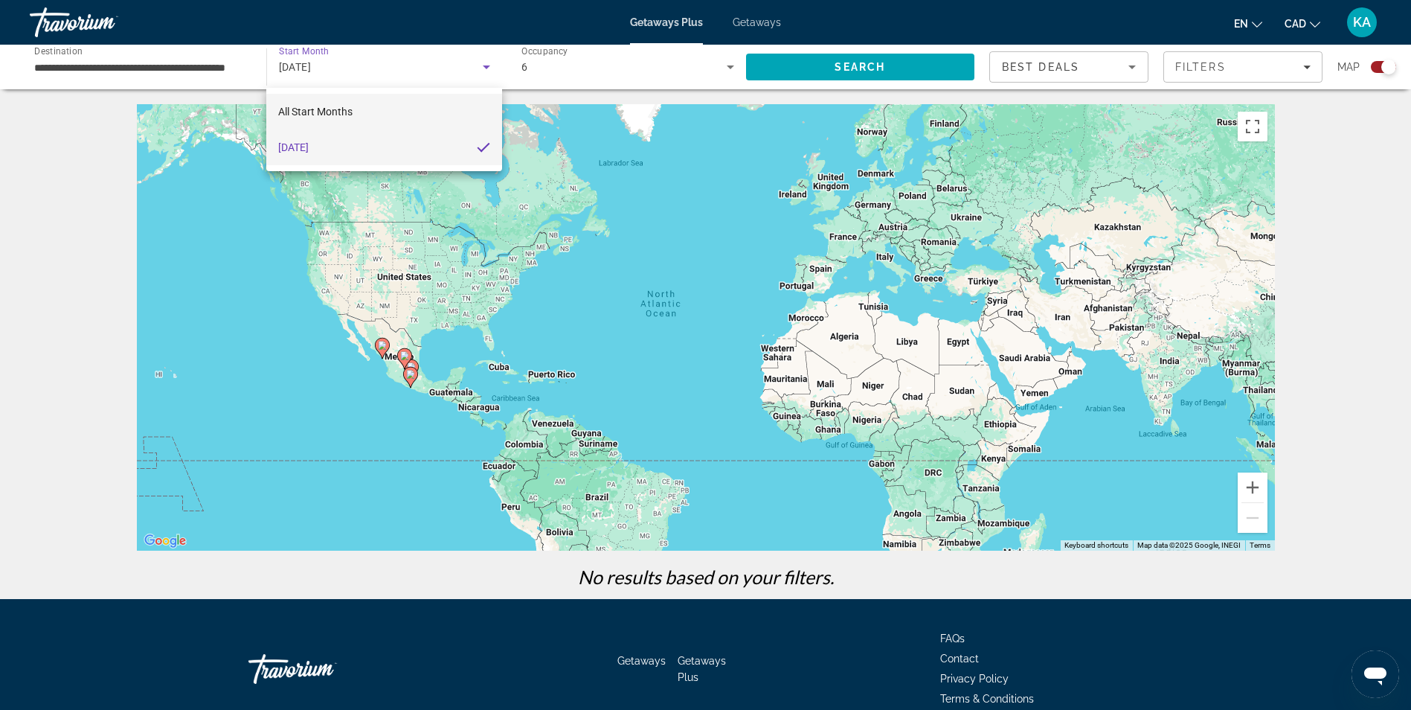
click at [411, 124] on mat-option "All Start Months" at bounding box center [383, 112] width 235 height 36
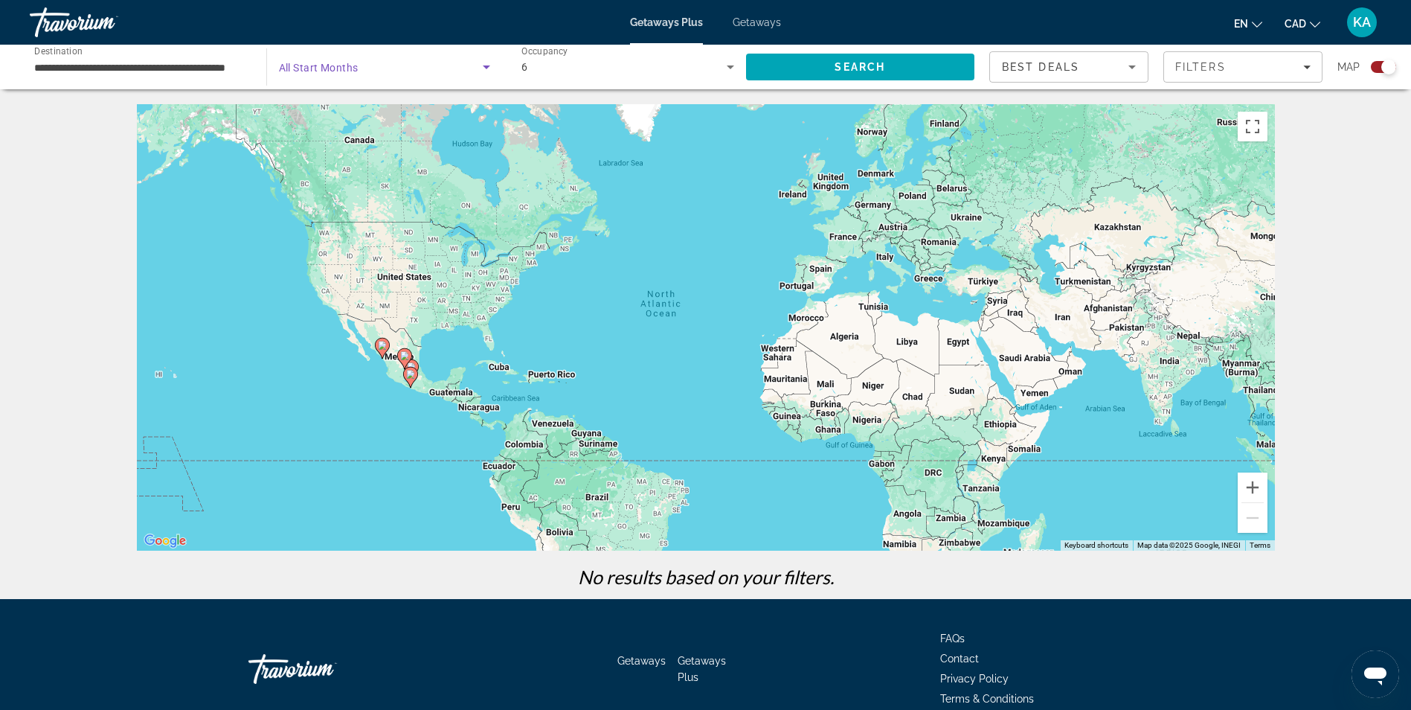
click at [488, 62] on icon "Search widget" at bounding box center [486, 67] width 18 height 18
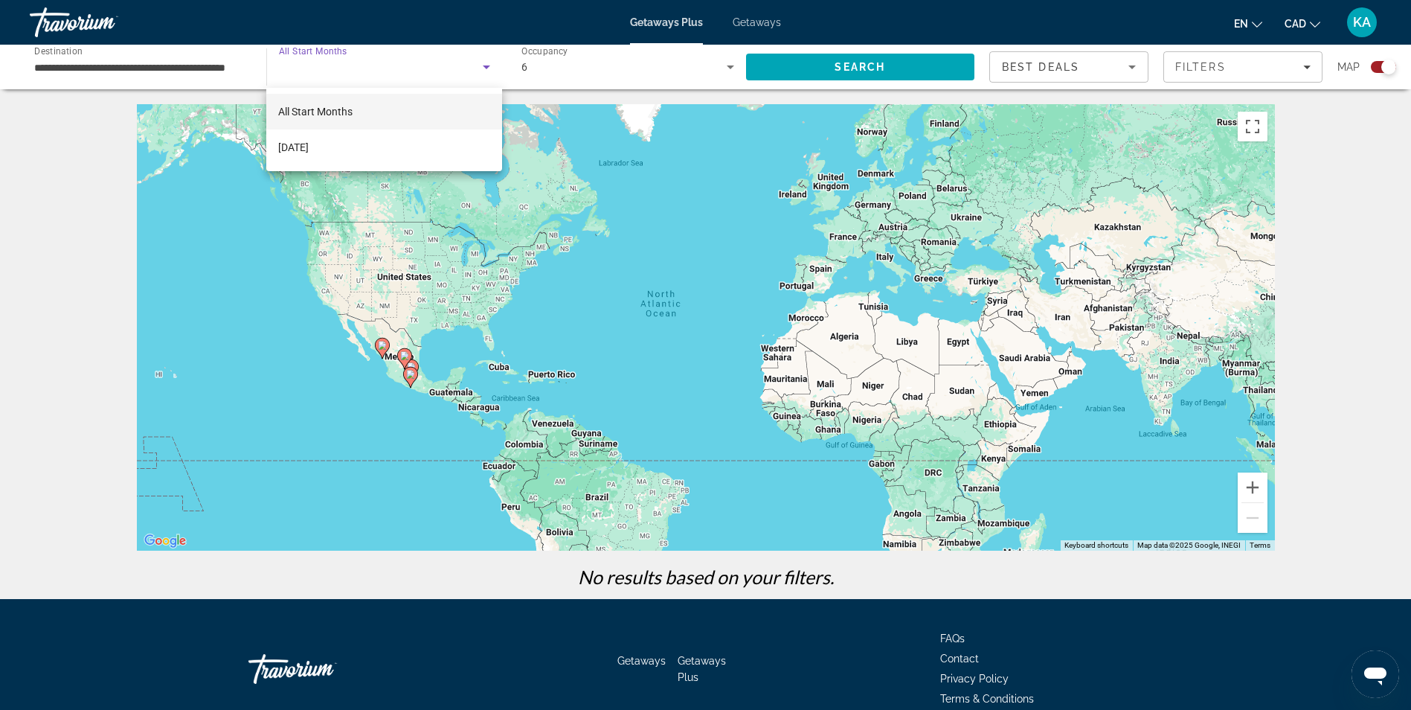
click at [753, 19] on div at bounding box center [705, 355] width 1411 height 710
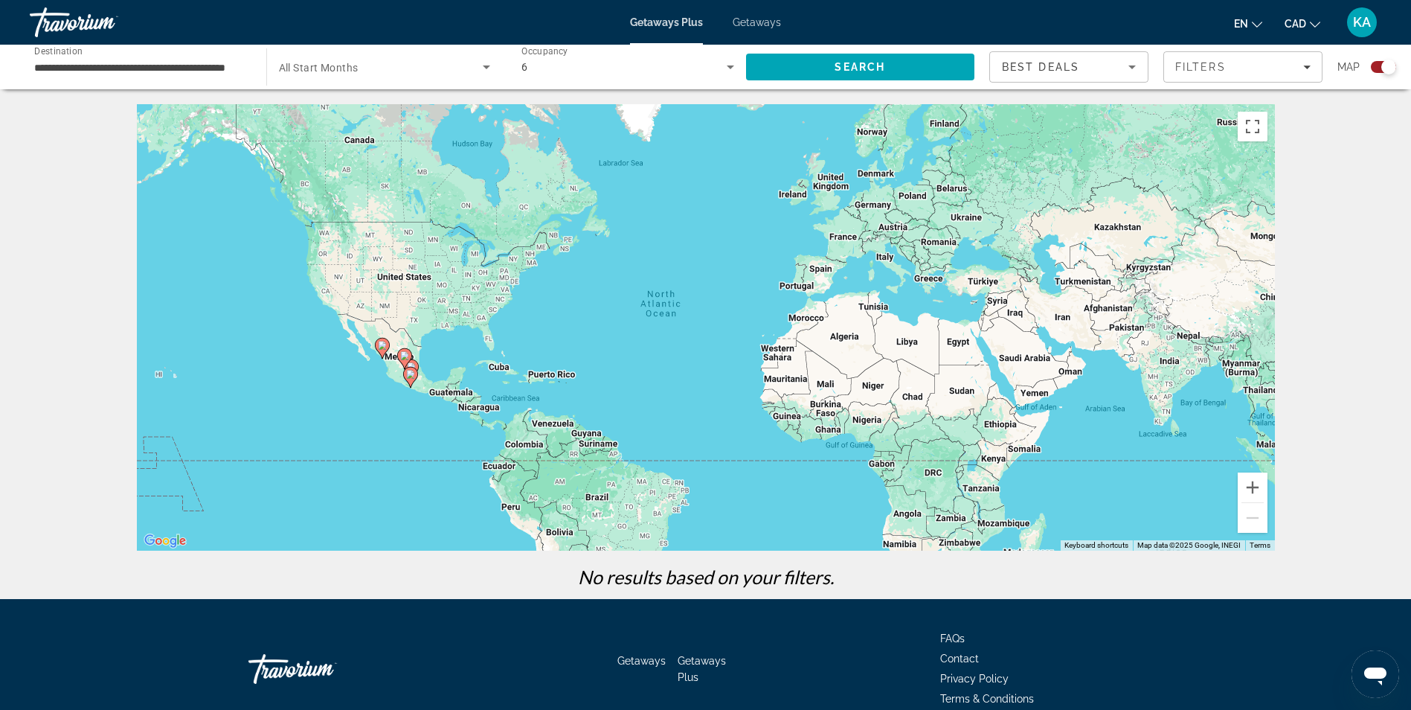
click at [748, 19] on span "Getaways" at bounding box center [757, 22] width 48 height 12
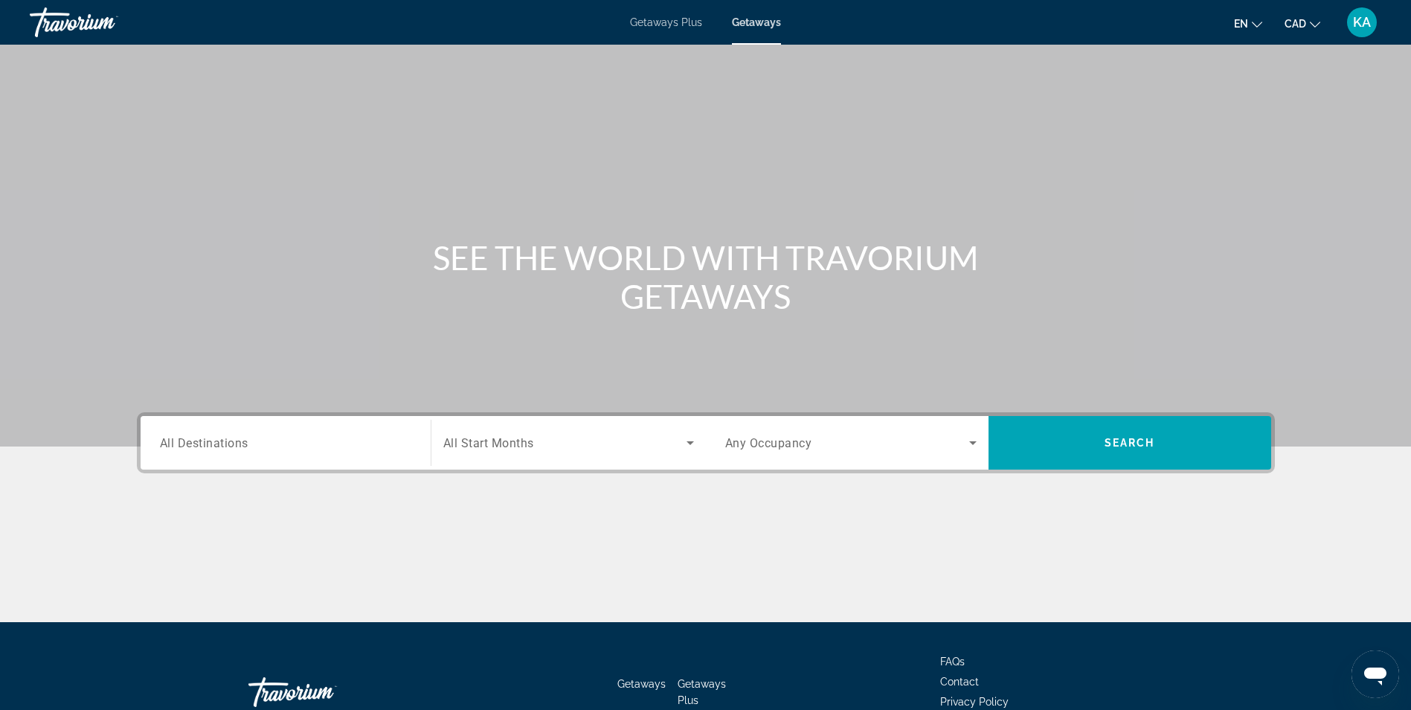
click at [266, 446] on input "Destination All Destinations" at bounding box center [285, 443] width 251 height 18
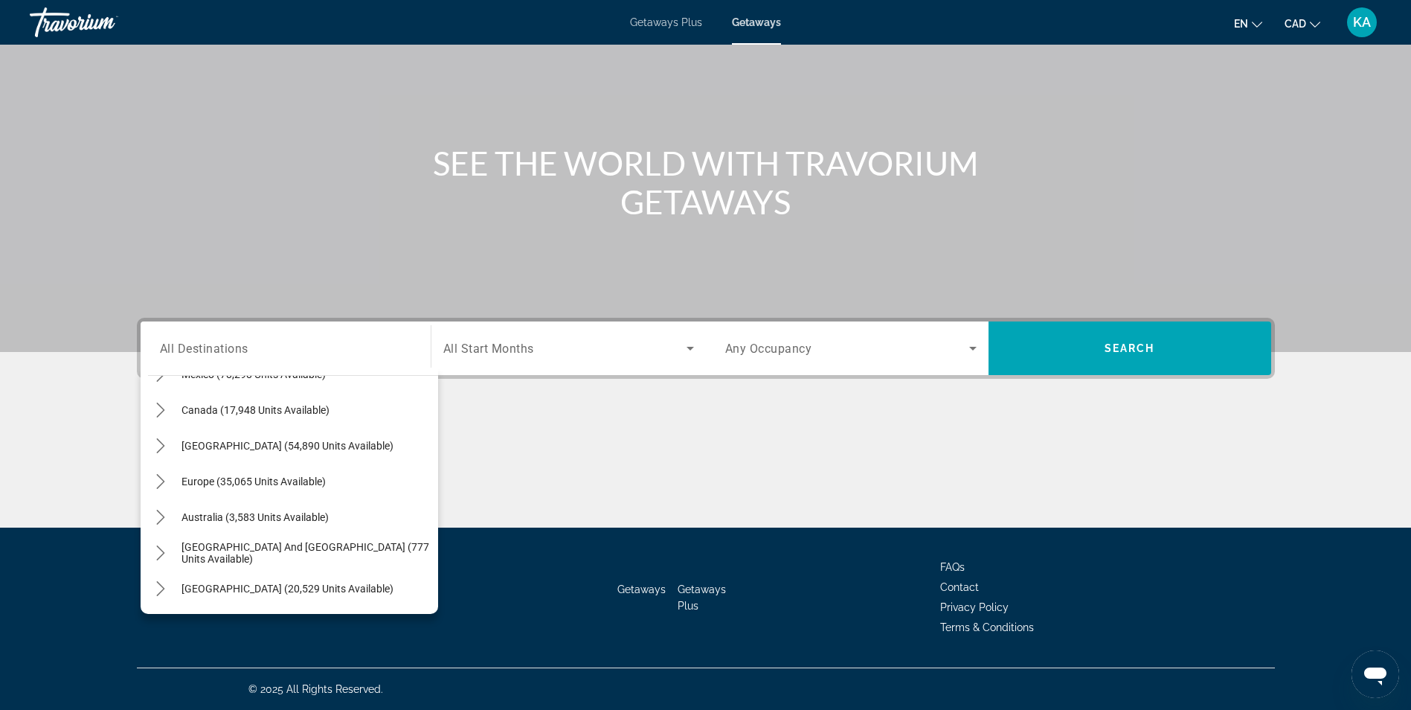
scroll to position [107, 0]
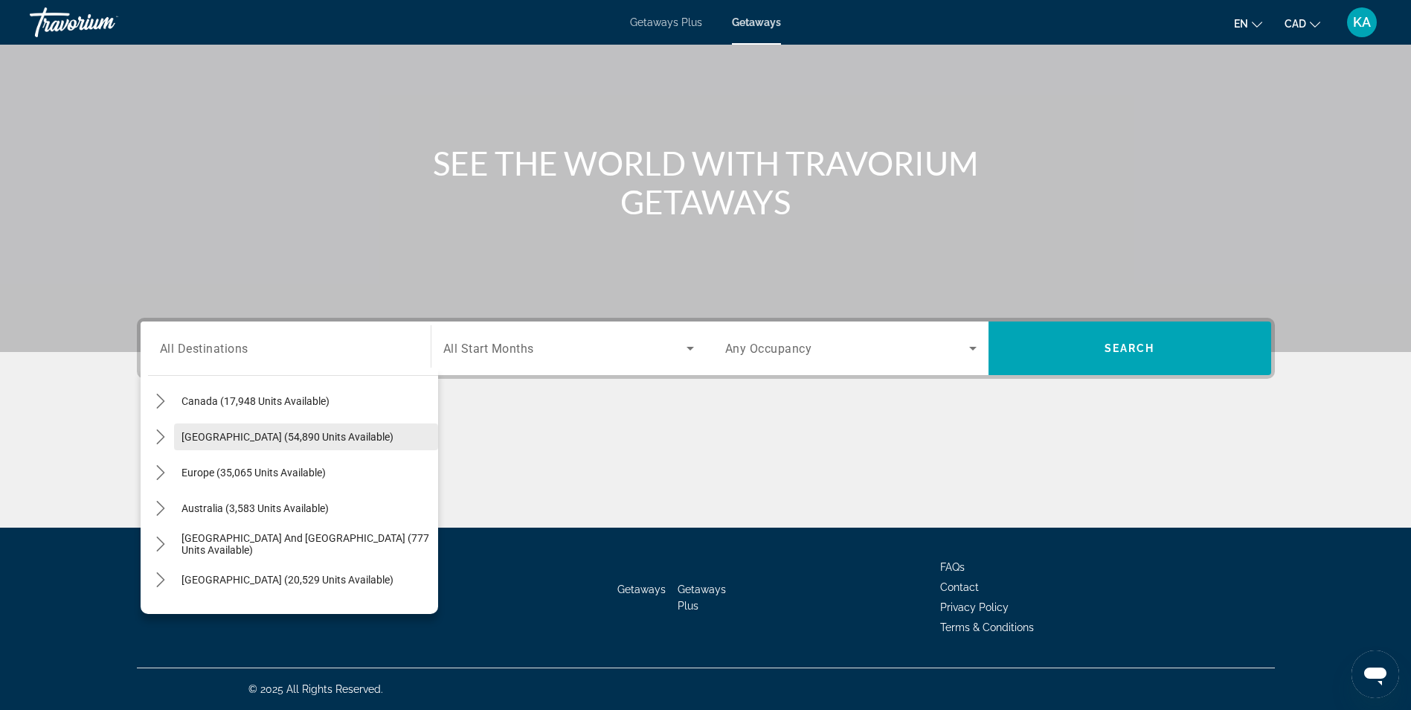
click at [208, 419] on span "Select destination: Caribbean & Atlantic Islands (54,890 units available)" at bounding box center [306, 437] width 264 height 36
type input "**********"
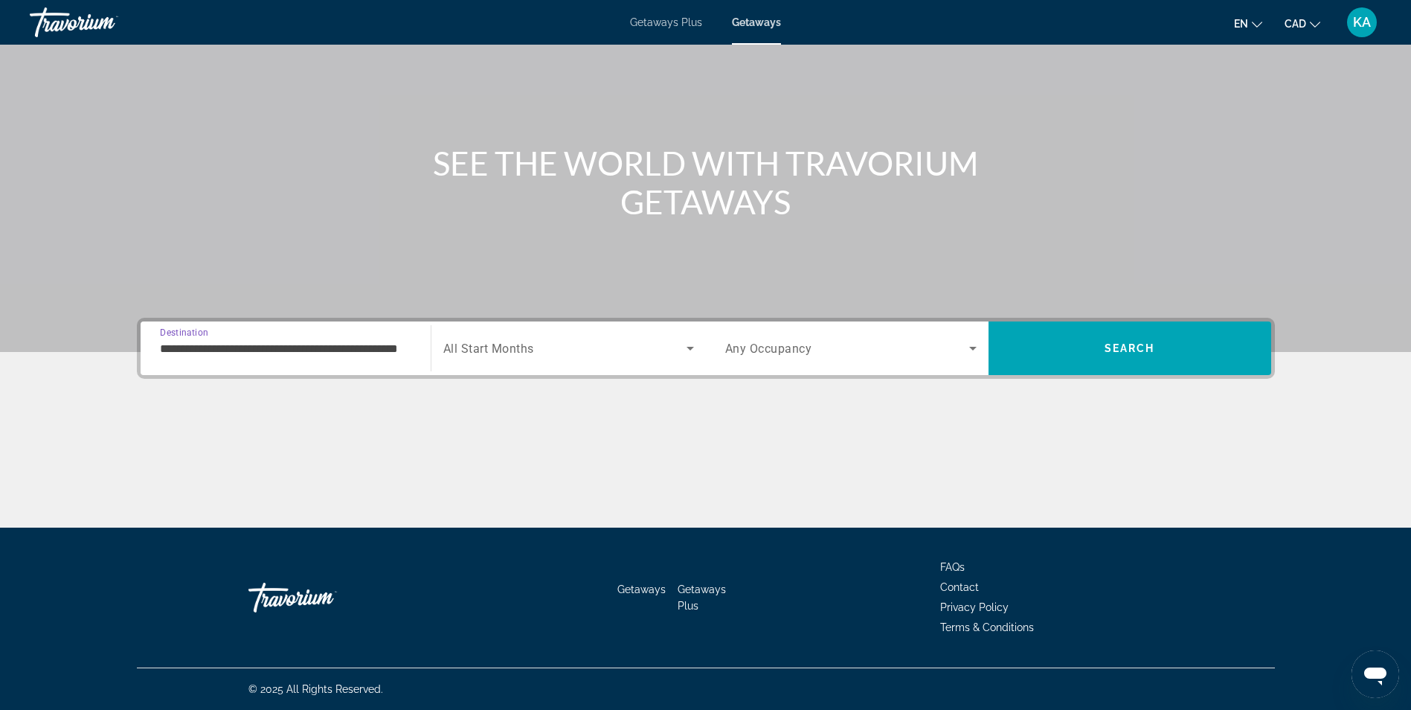
click at [684, 351] on icon "Search widget" at bounding box center [690, 348] width 18 height 18
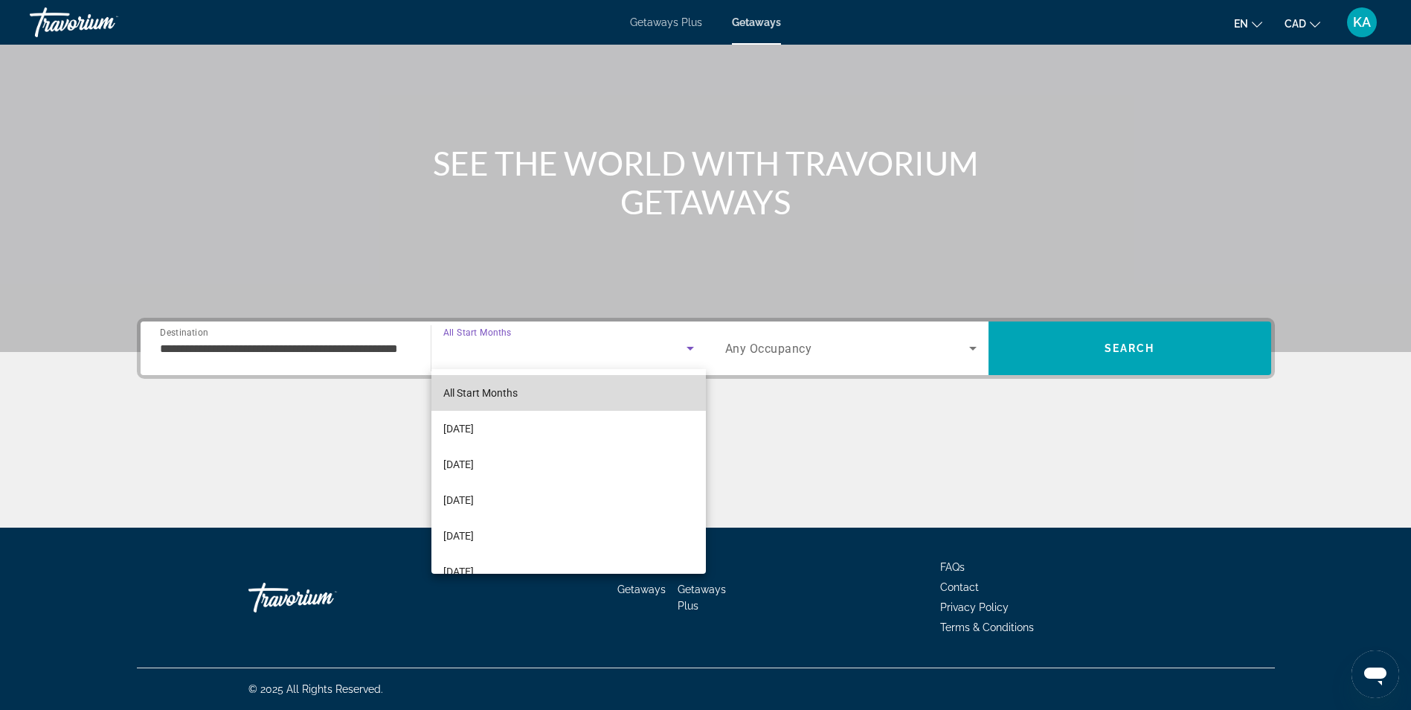
click at [634, 390] on mat-option "All Start Months" at bounding box center [568, 393] width 274 height 36
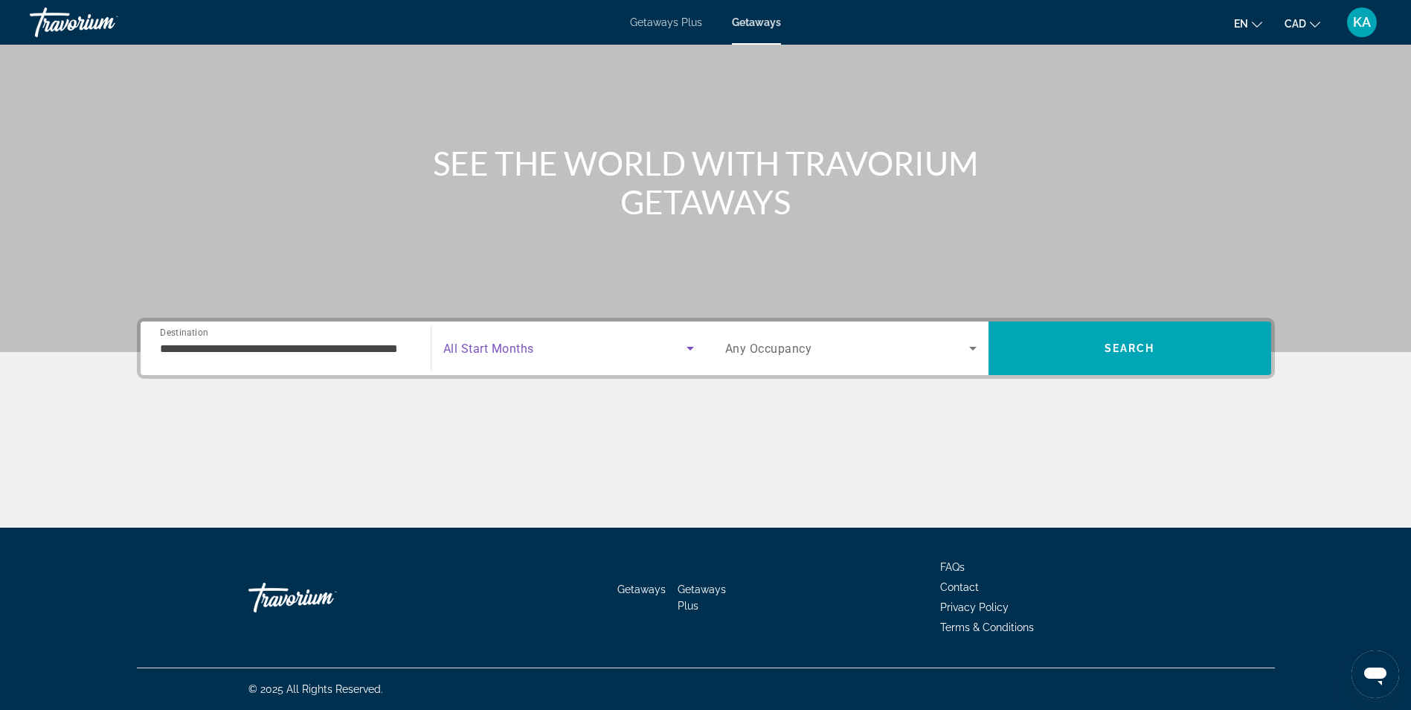
click at [977, 346] on icon "Search widget" at bounding box center [973, 348] width 18 height 18
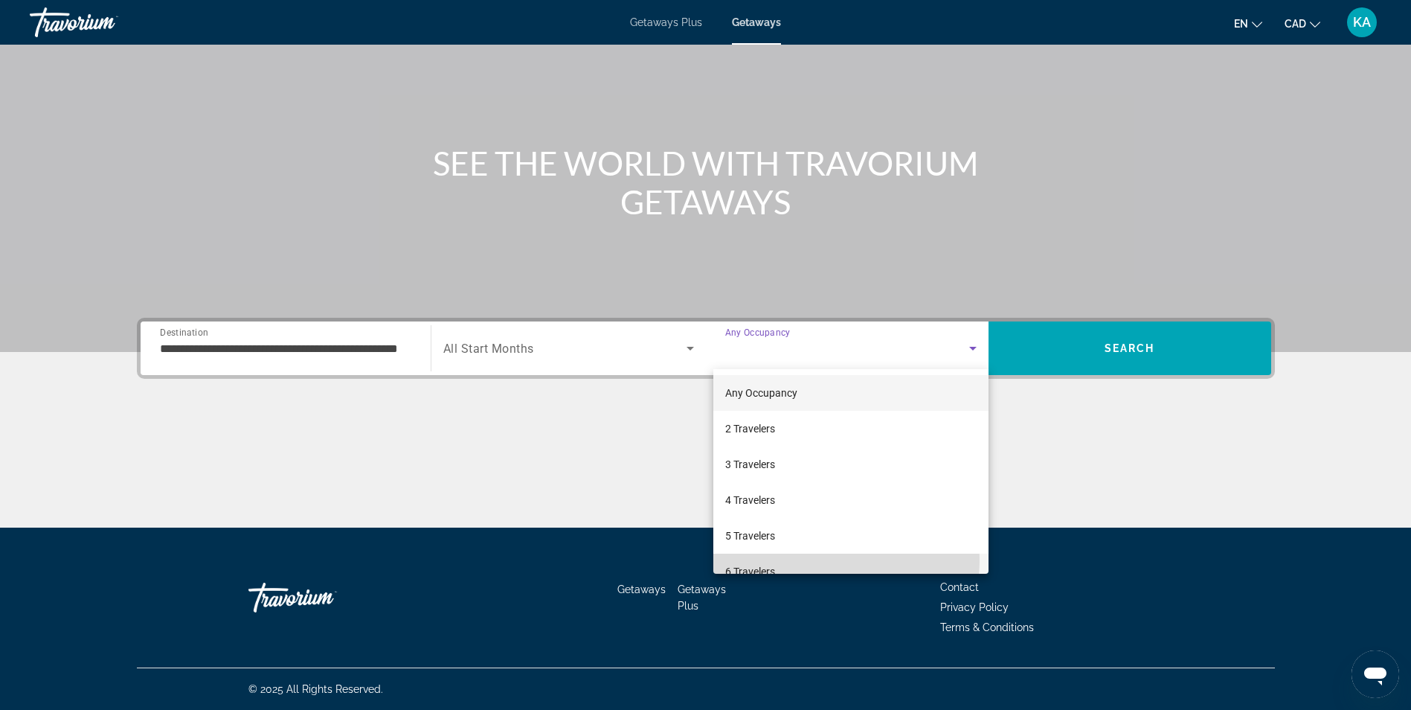
click at [820, 559] on mat-option "6 Travelers" at bounding box center [850, 571] width 275 height 36
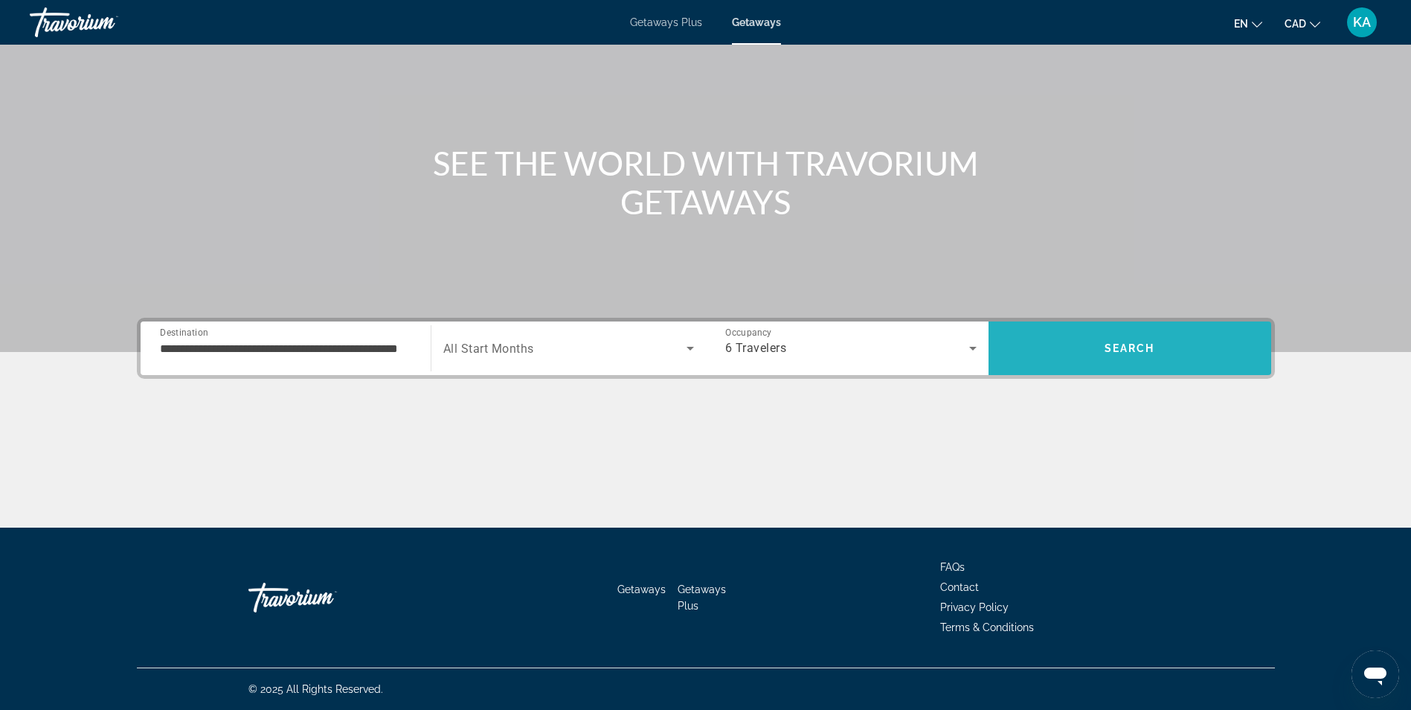
click at [1125, 346] on span "Search" at bounding box center [1129, 348] width 51 height 12
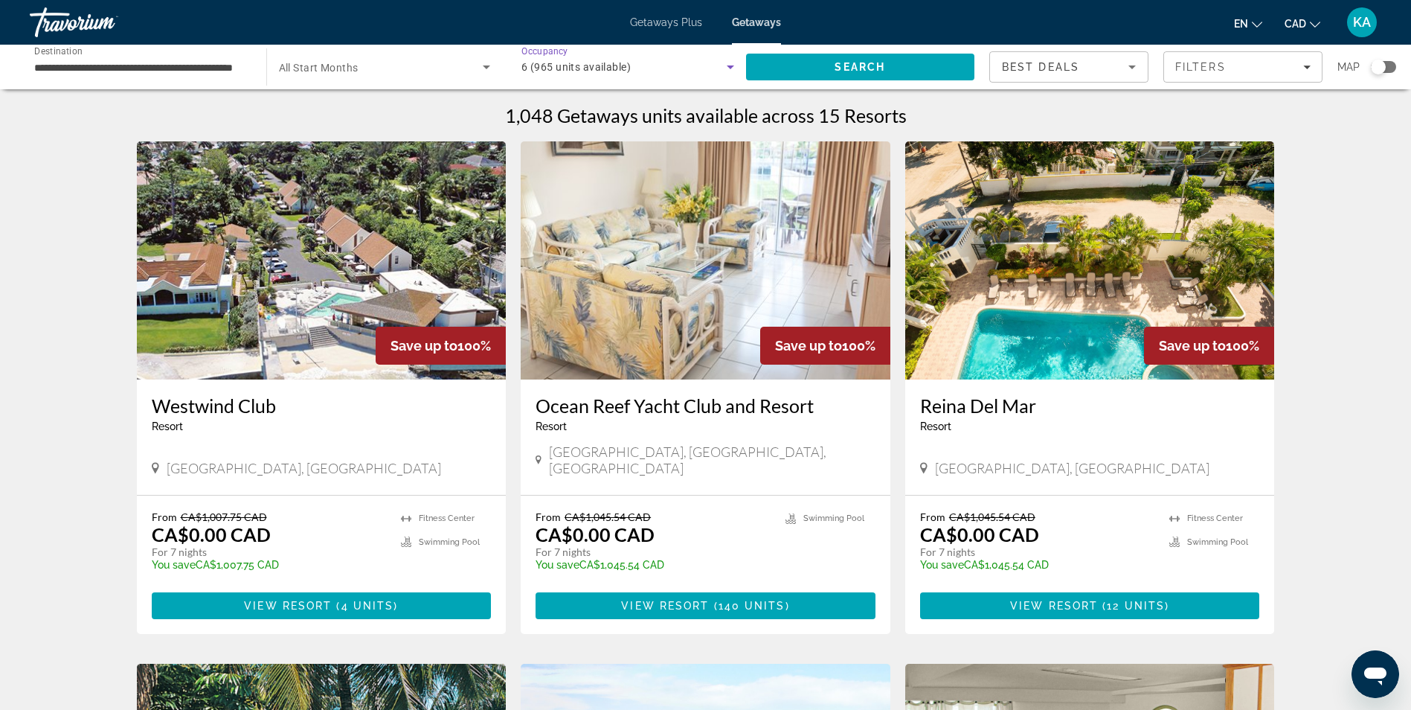
click at [727, 62] on icon "Search widget" at bounding box center [730, 67] width 18 height 18
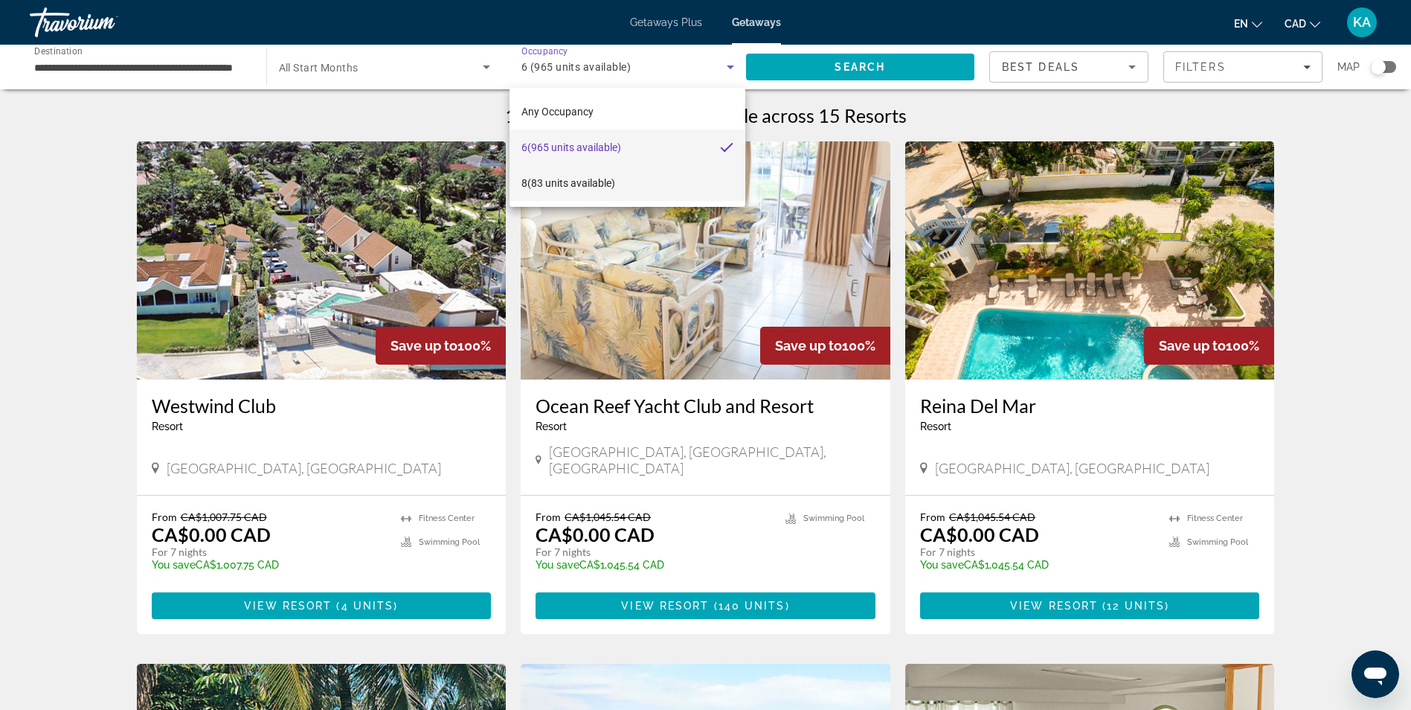
click at [641, 181] on mat-option "8 (83 units available)" at bounding box center [627, 183] width 236 height 36
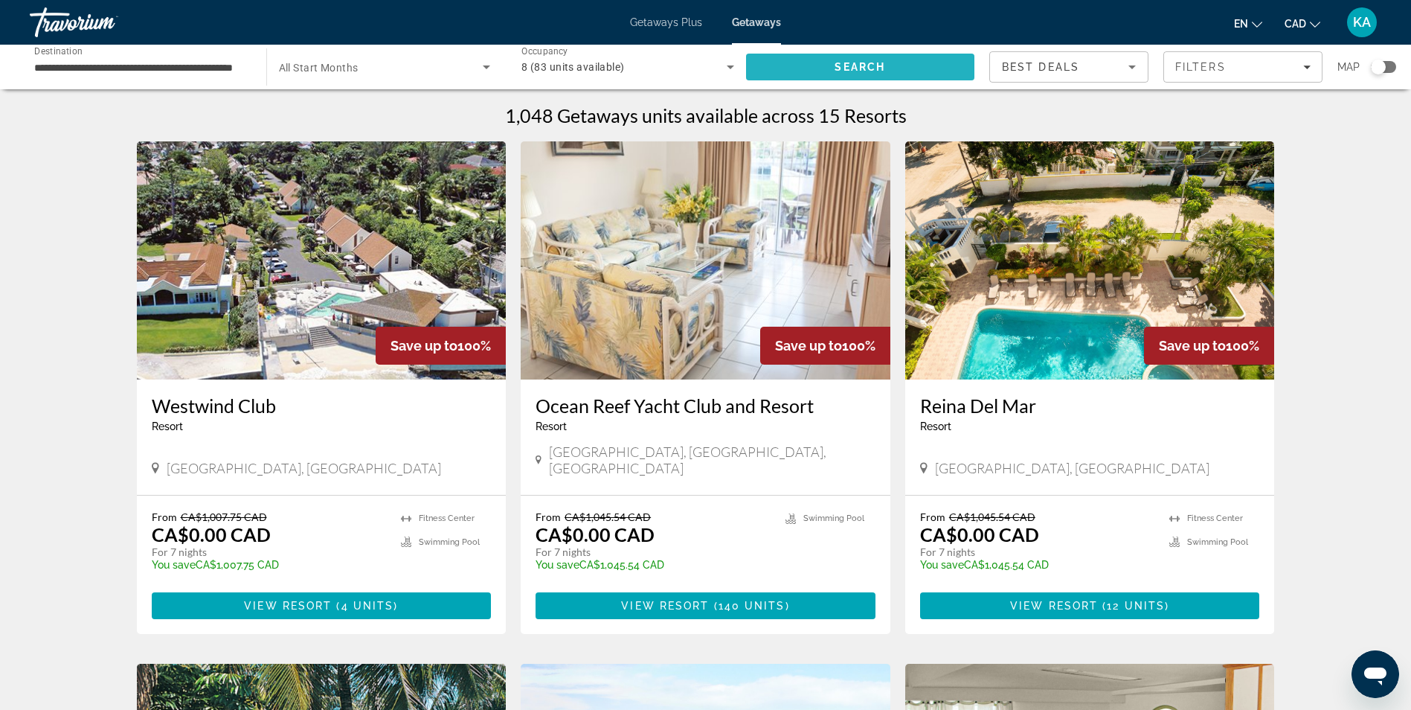
click at [881, 61] on span "Search" at bounding box center [859, 67] width 51 height 12
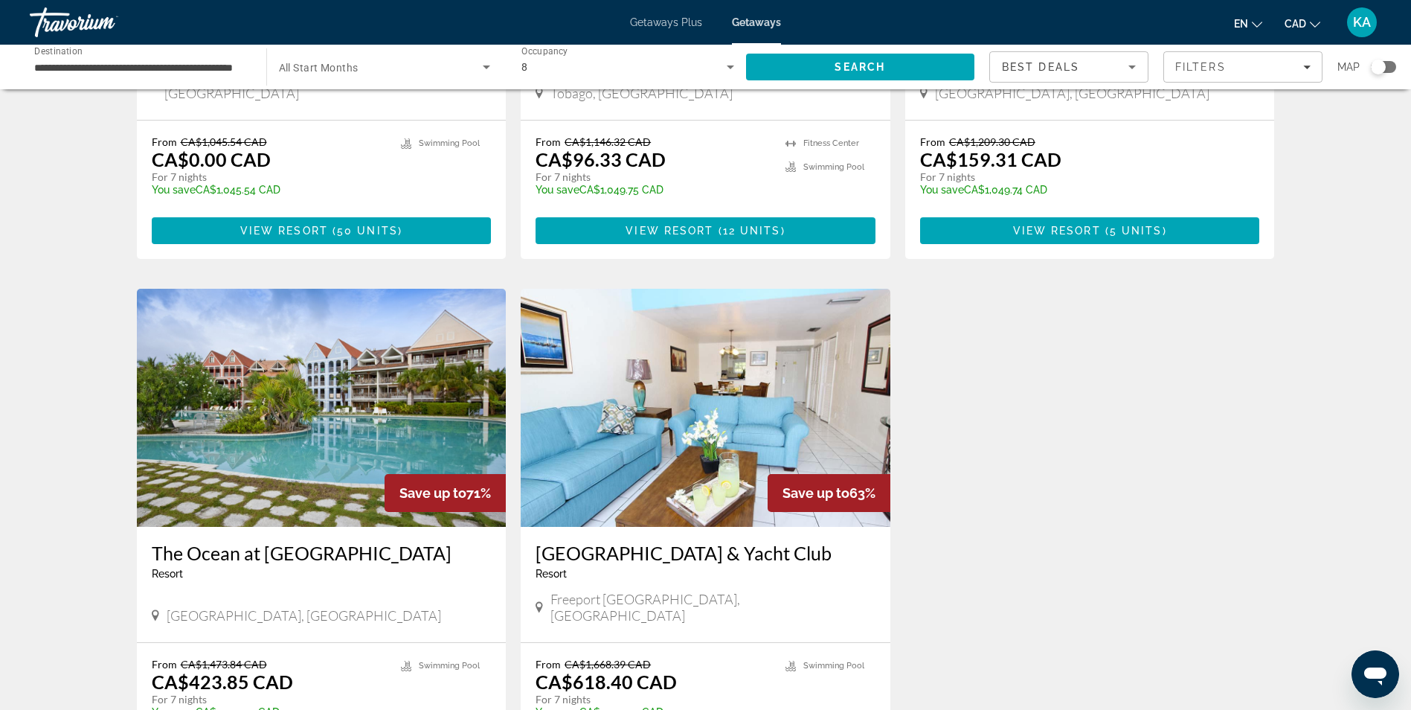
scroll to position [446, 0]
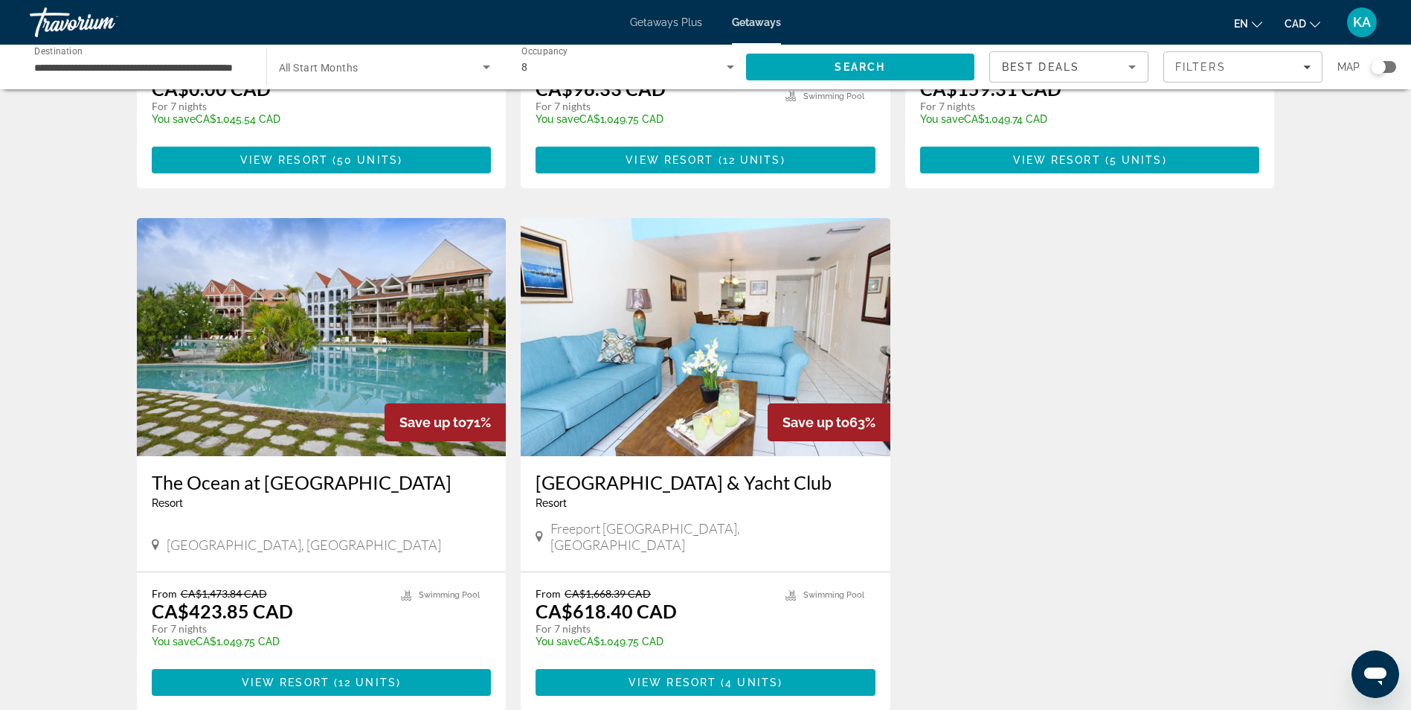
click at [288, 365] on img "Main content" at bounding box center [322, 337] width 370 height 238
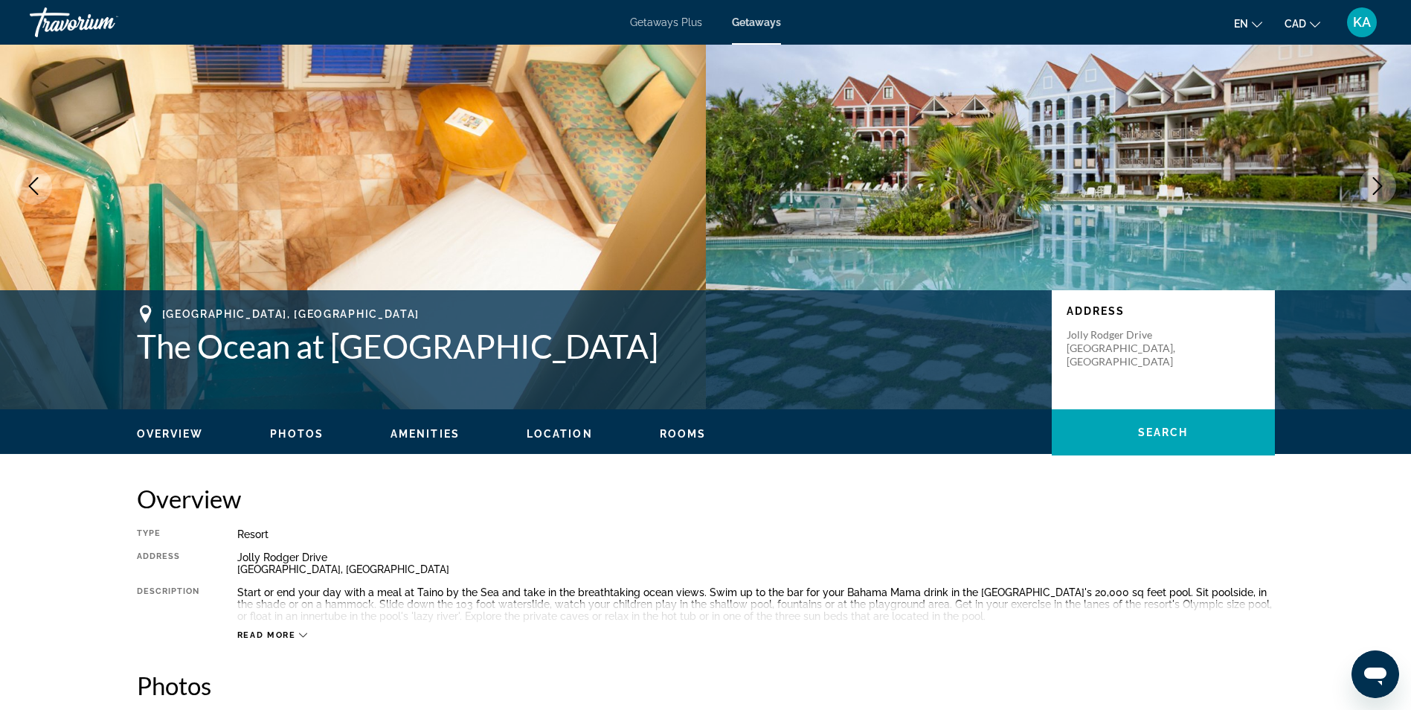
scroll to position [52, 0]
